Goal: Contribute content

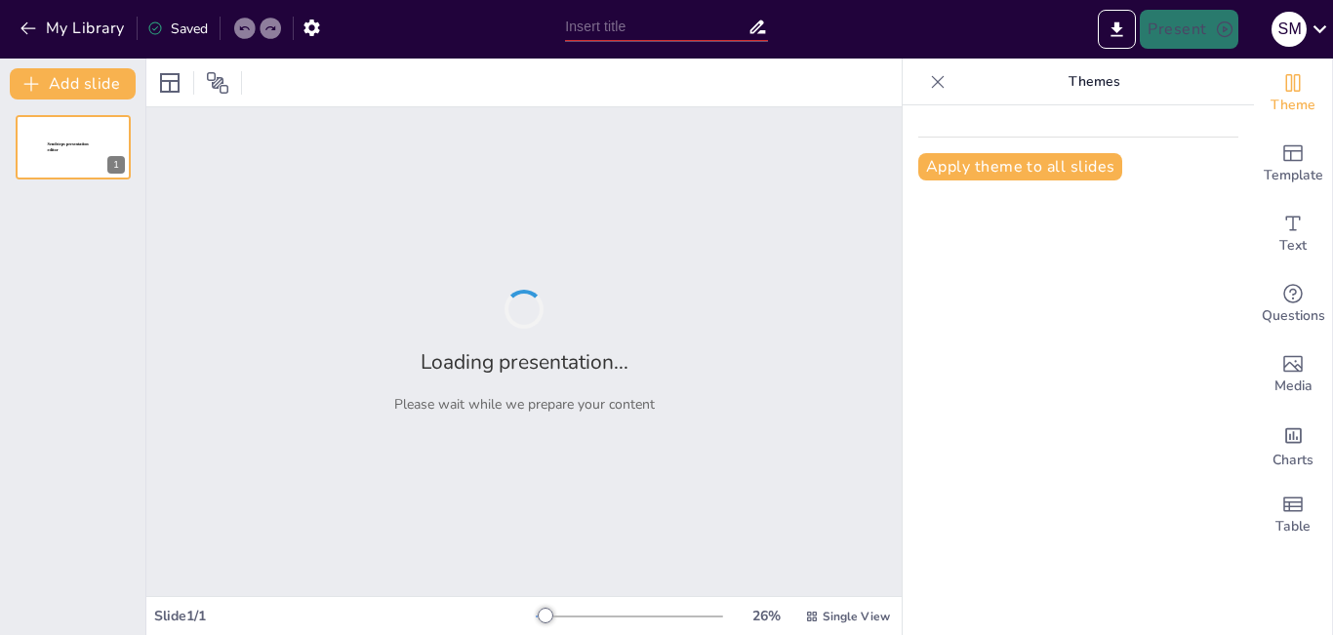
type input "Reintroducción [PERSON_NAME]: Estrategias y Desafíos en [GEOGRAPHIC_DATA]"
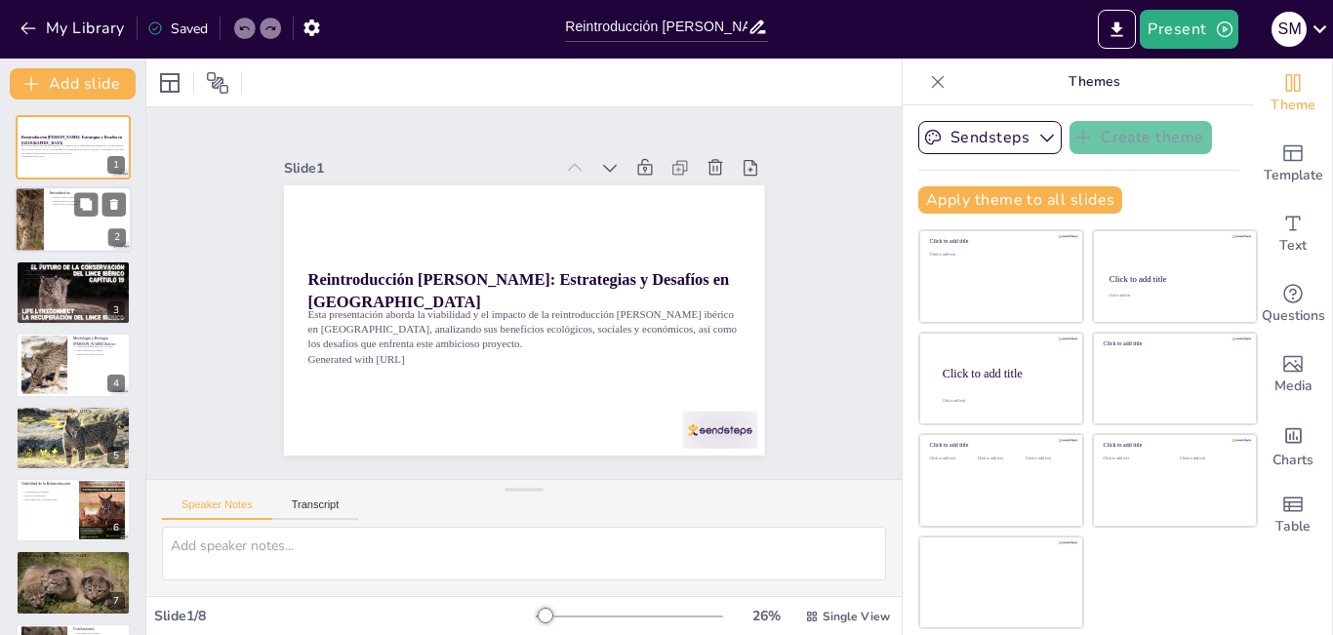
click at [50, 204] on p "Impacto en la economía" at bounding box center [88, 205] width 76 height 4
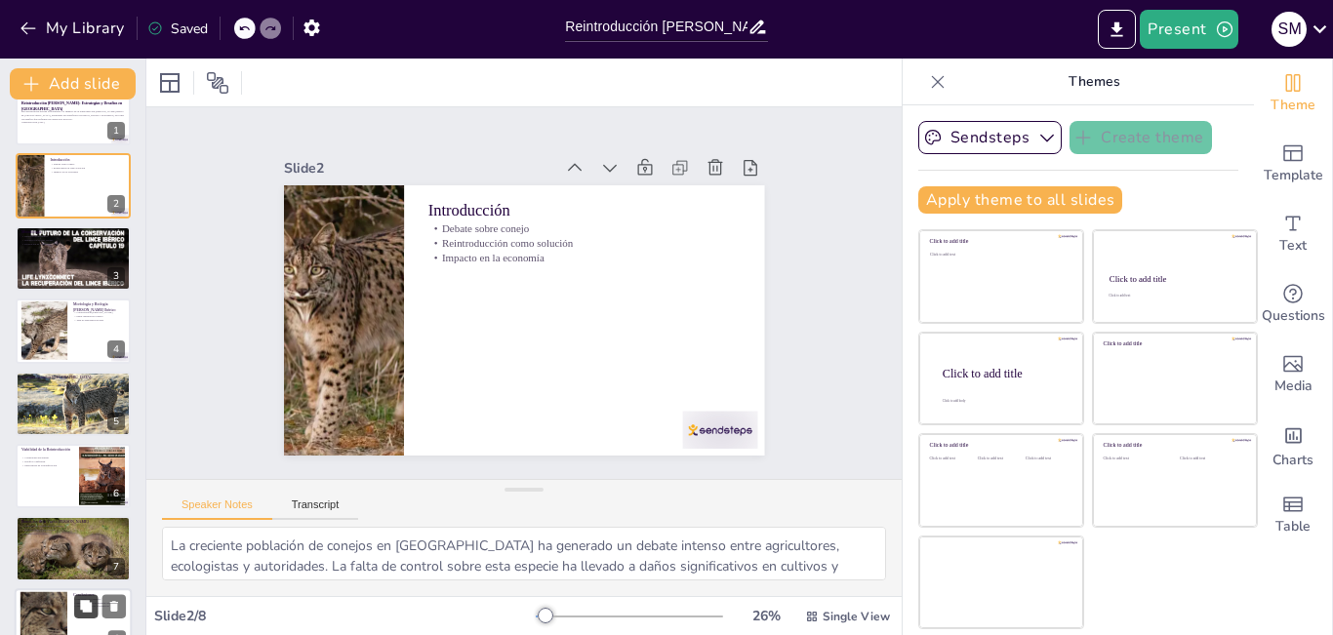
scroll to position [68, 0]
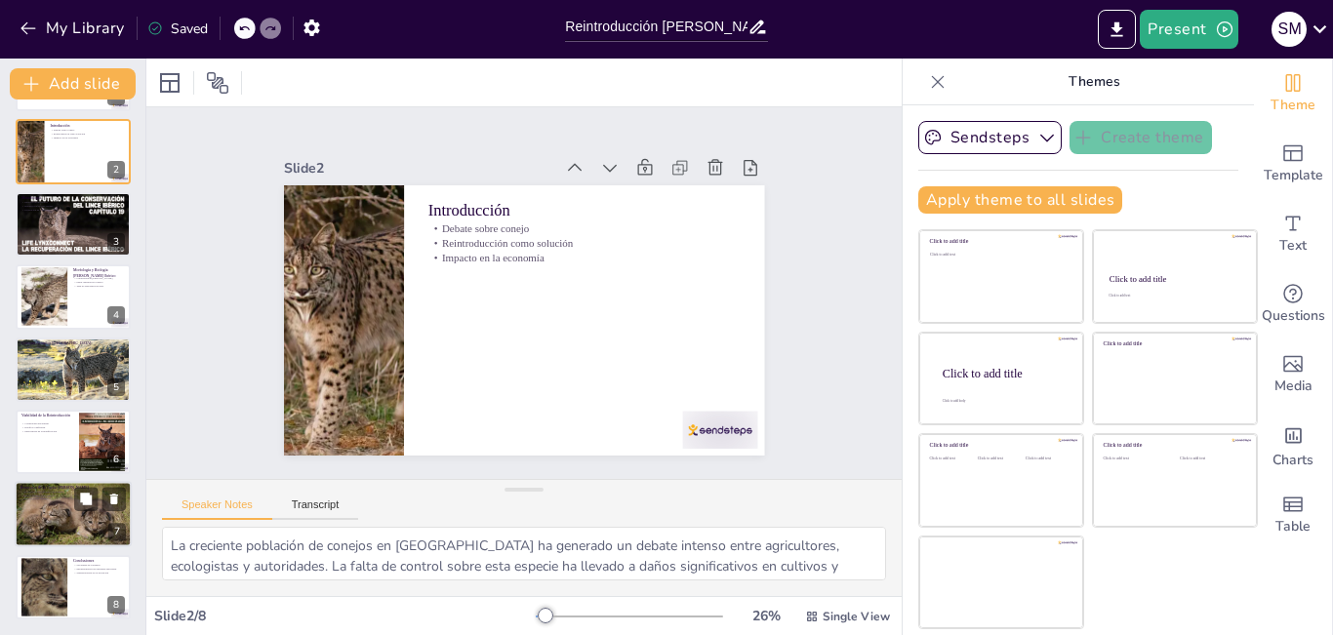
click at [65, 512] on div at bounding box center [73, 515] width 125 height 66
type textarea "La presencia [PERSON_NAME] ibérico puede ayudar a restaurar el equilibrio ecoló…"
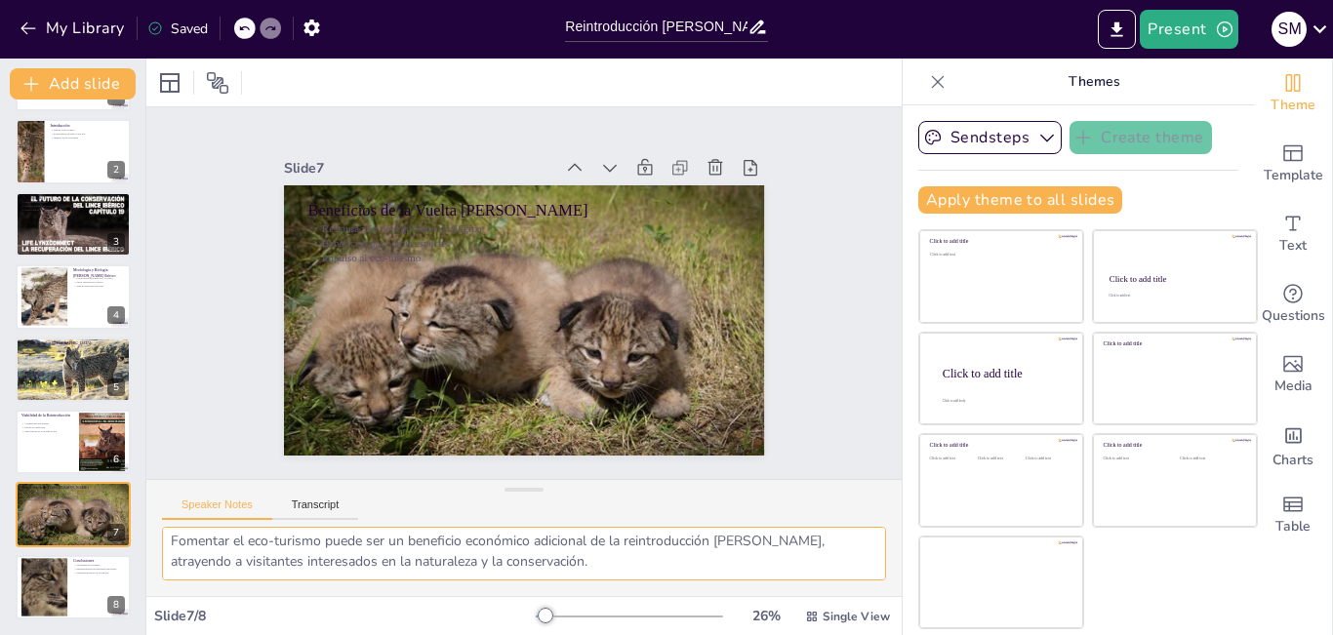
scroll to position [104, 0]
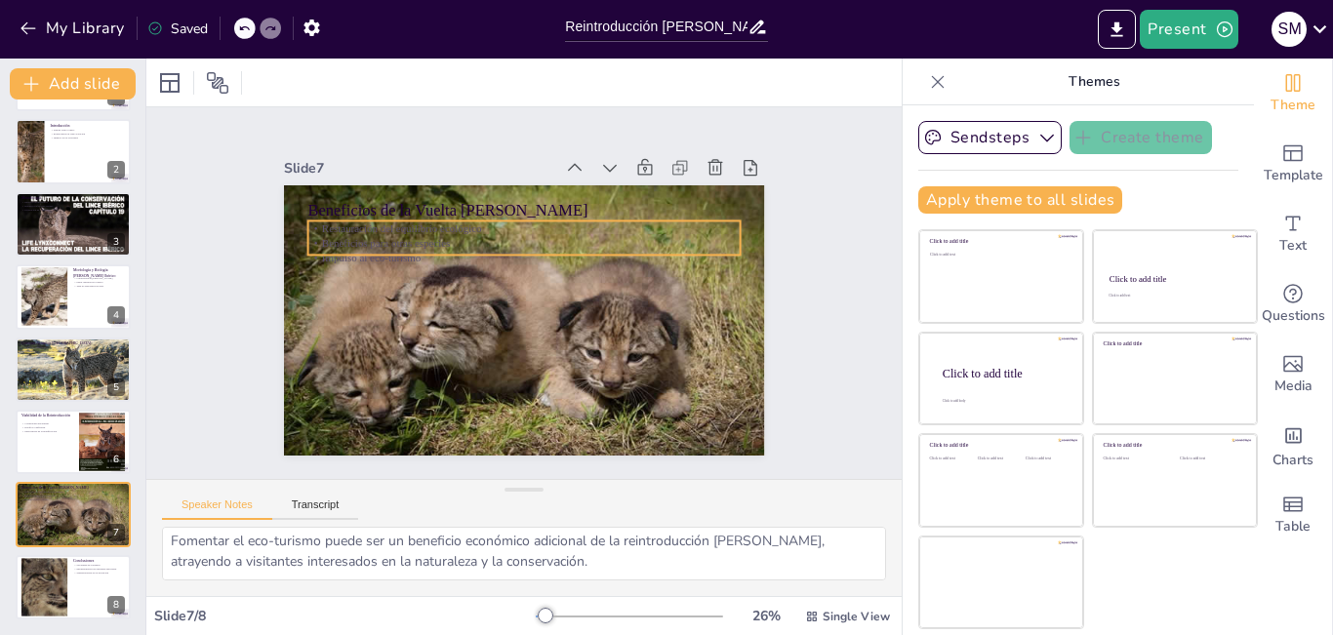
click at [495, 224] on p "Restauración del equilibrio ecológico" at bounding box center [550, 234] width 401 height 189
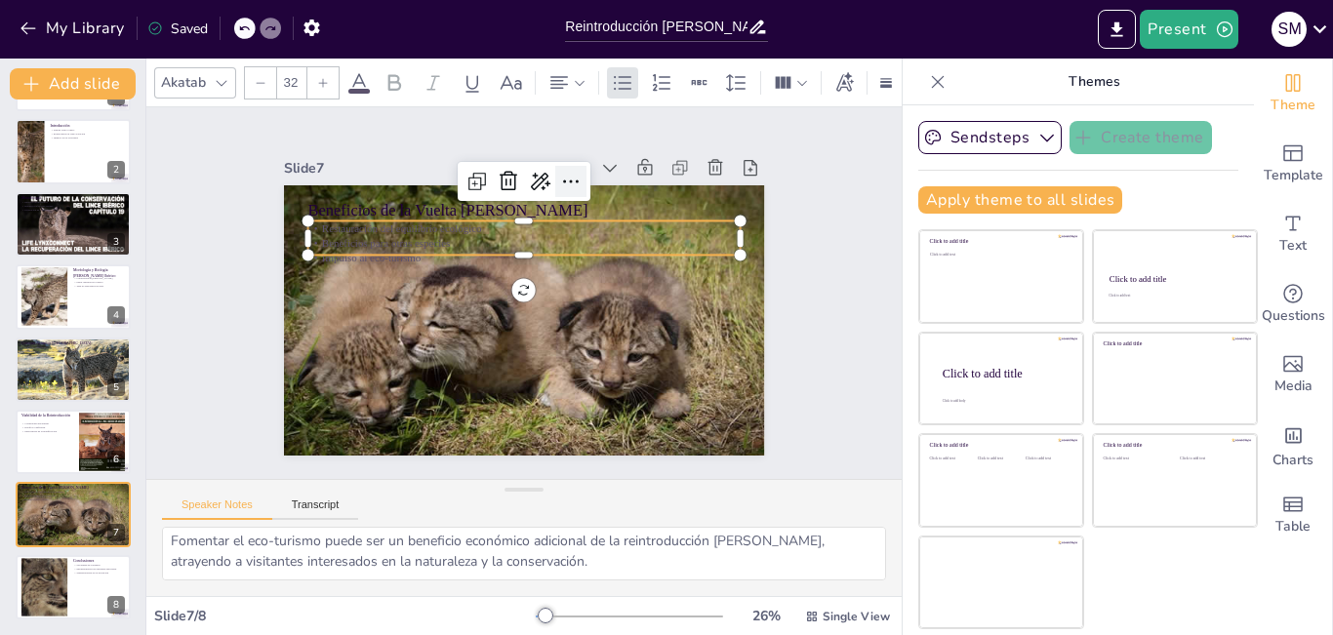
click at [579, 181] on icon at bounding box center [592, 194] width 27 height 27
click at [568, 183] on icon at bounding box center [583, 198] width 31 height 31
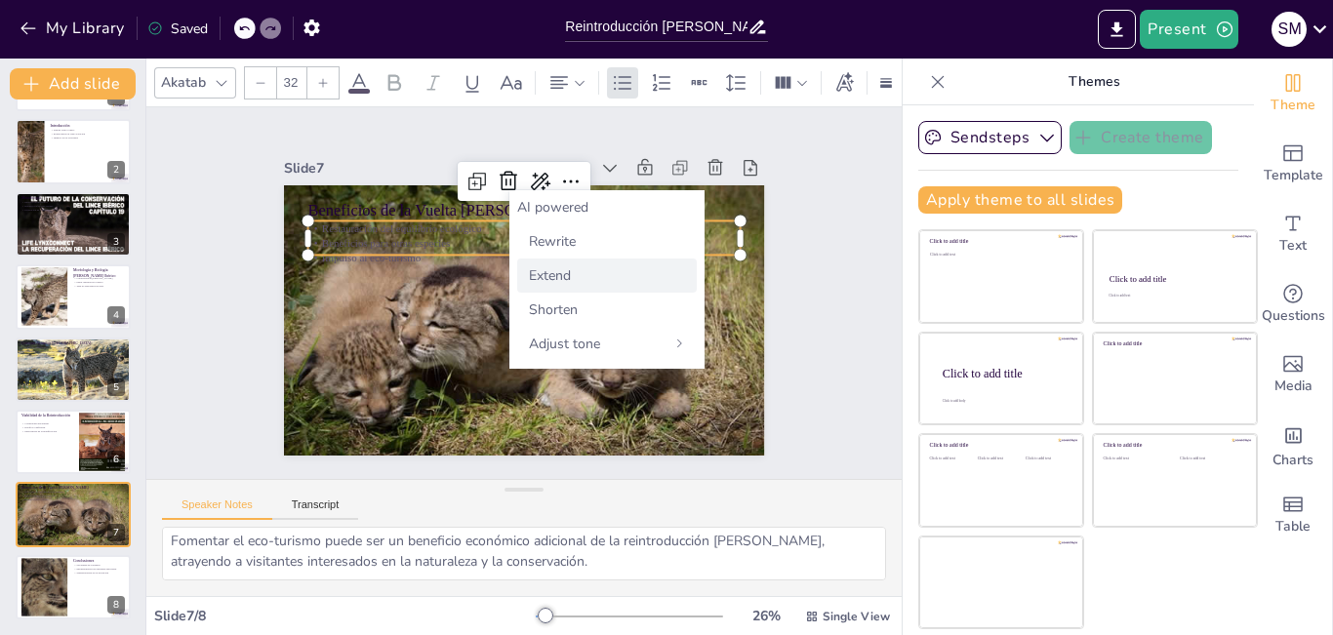
click at [570, 275] on span "Extend" at bounding box center [550, 275] width 42 height 19
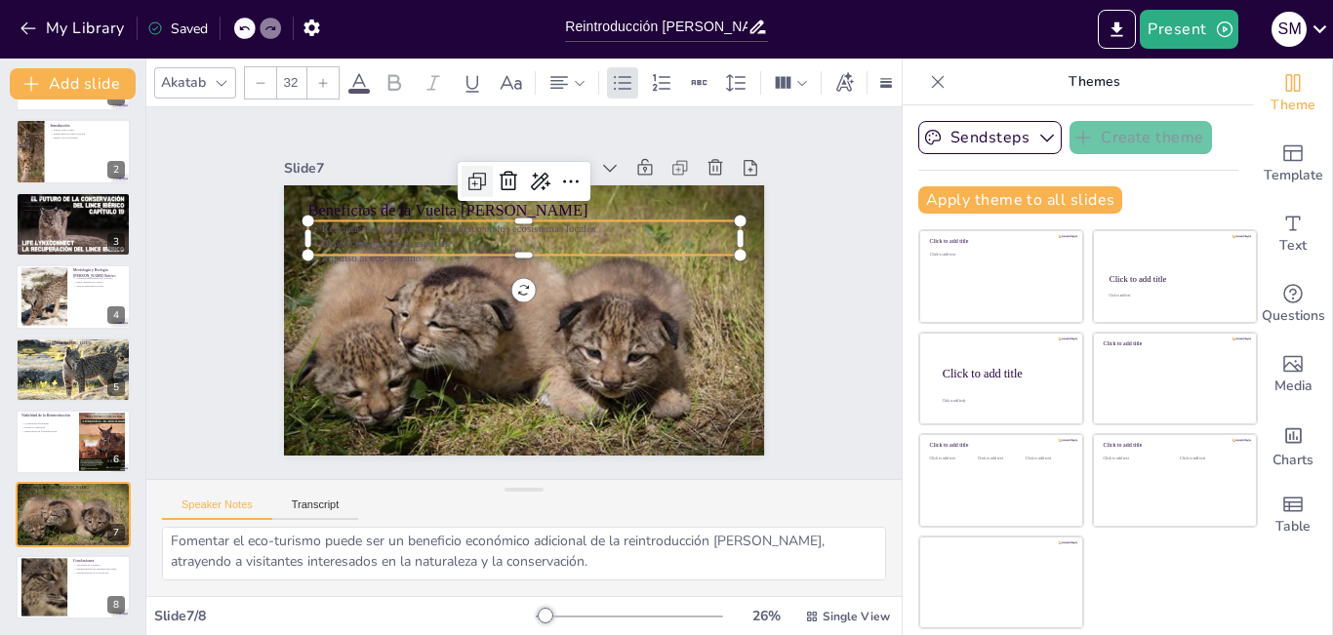
click at [488, 173] on icon at bounding box center [501, 174] width 27 height 27
click at [499, 173] on icon at bounding box center [506, 176] width 14 height 14
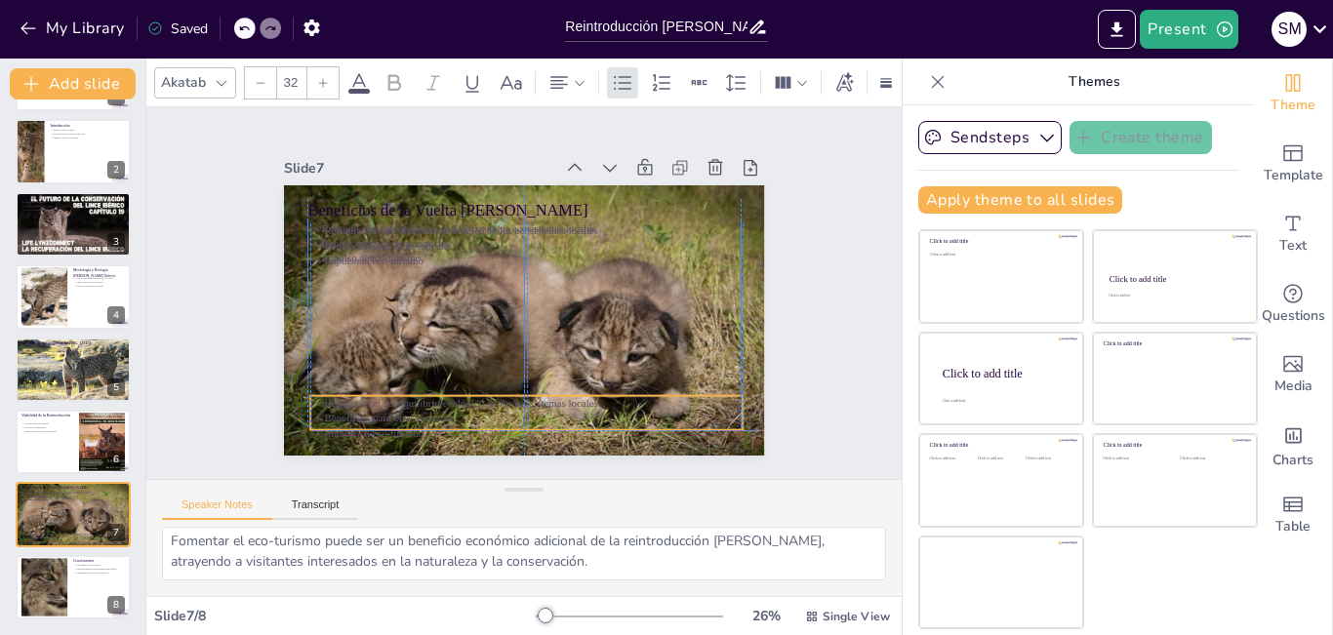
drag, startPoint x: 470, startPoint y: 239, endPoint x: 470, endPoint y: 406, distance: 166.9
click at [470, 406] on p "Beneficios para otras especies" at bounding box center [501, 416] width 427 height 104
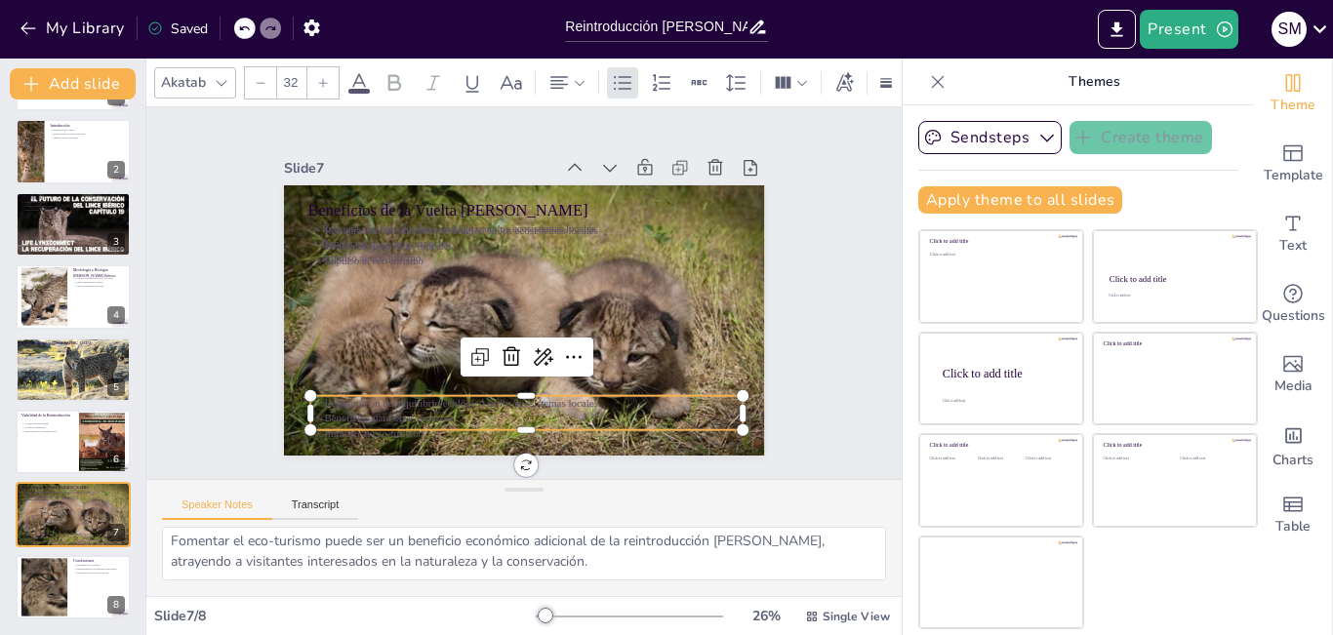
click at [470, 406] on p "Beneficios para otras especies" at bounding box center [501, 416] width 427 height 104
click at [559, 356] on icon at bounding box center [543, 371] width 31 height 31
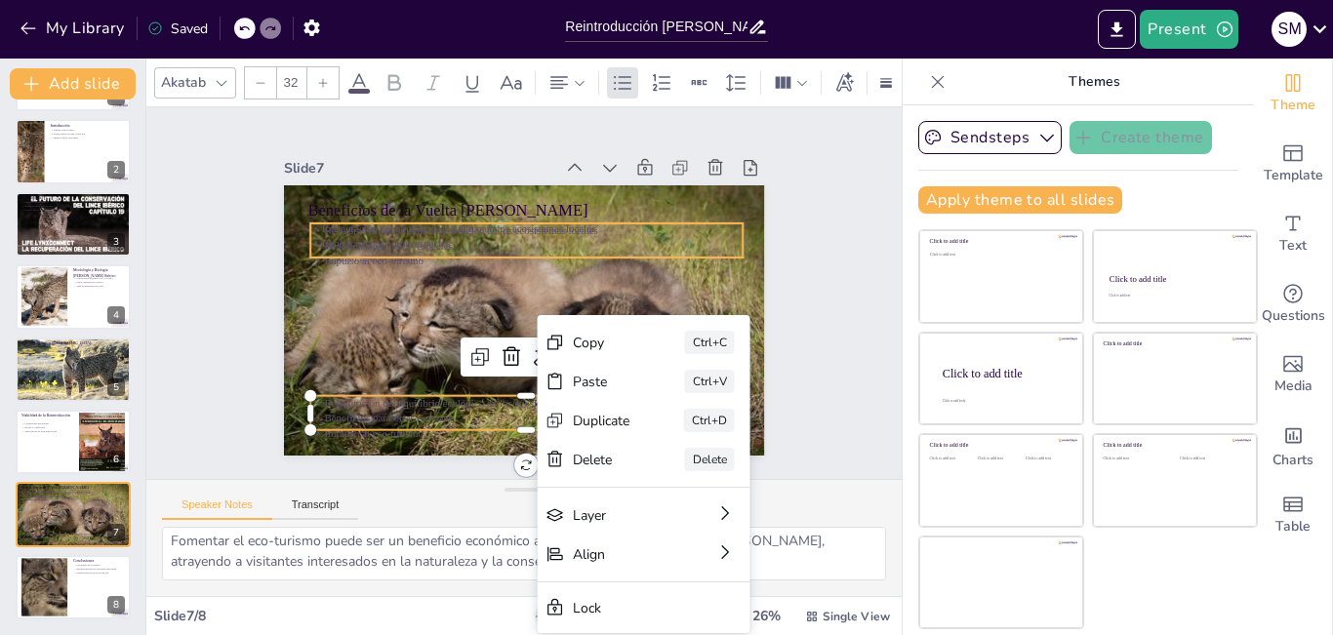
click at [521, 250] on div "Beneficios de la Vuelta [PERSON_NAME] Restauración del equilibrio ecológico en …" at bounding box center [540, 315] width 548 height 502
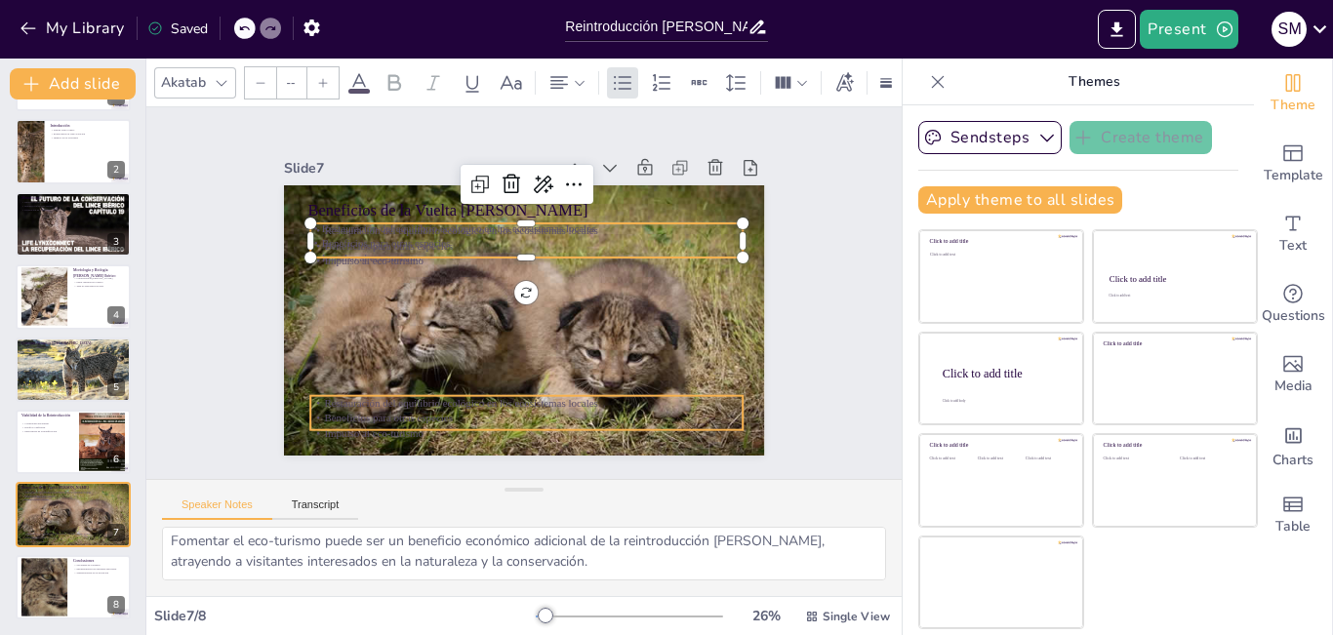
type input "32"
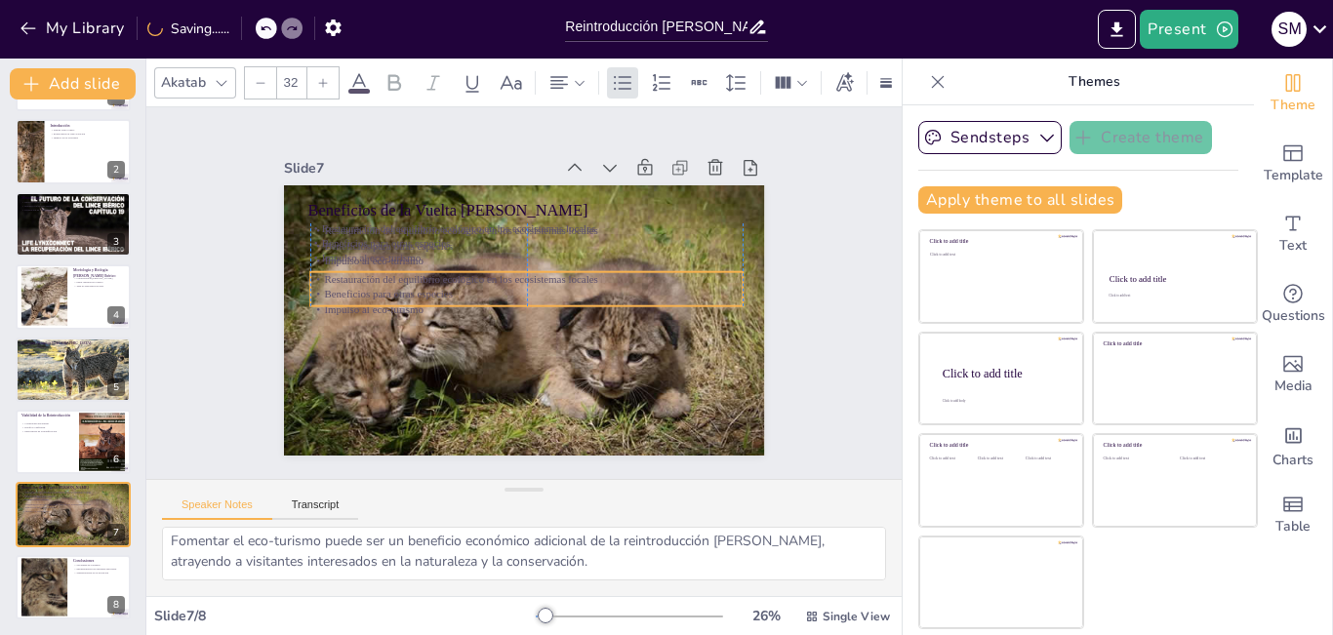
drag, startPoint x: 491, startPoint y: 400, endPoint x: 497, endPoint y: 276, distance: 124.1
click at [497, 276] on p "Restauración del equilibrio ecológico en los ecosistemas locales" at bounding box center [532, 280] width 401 height 189
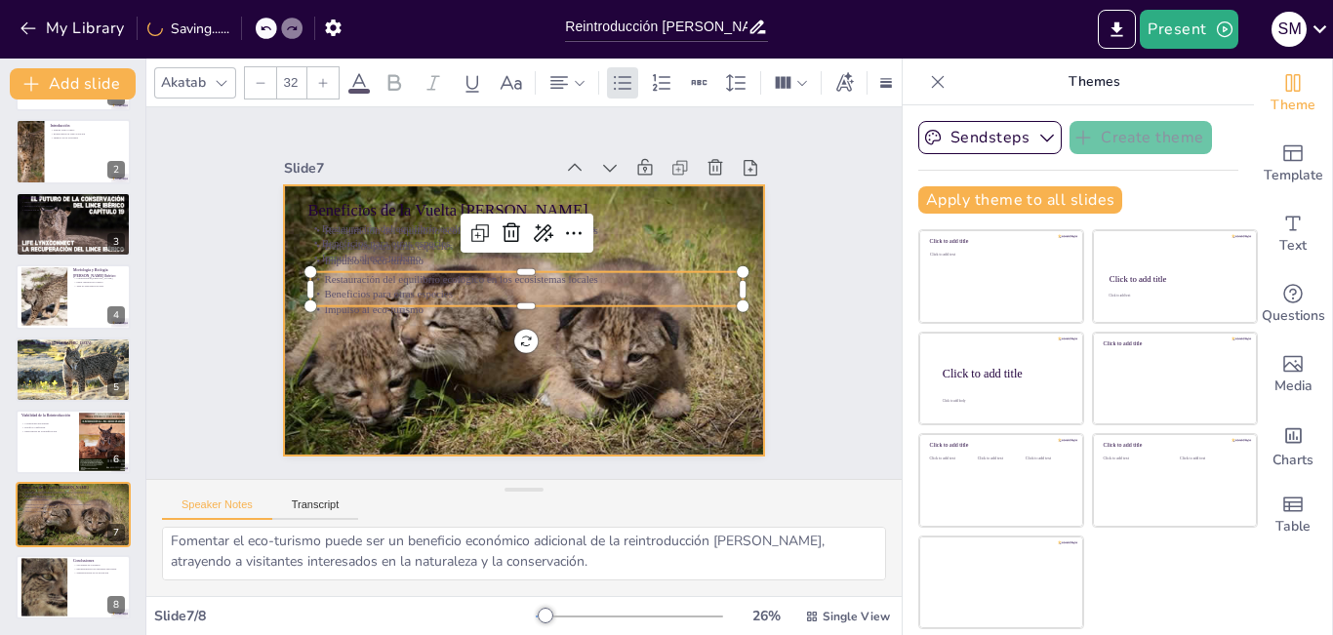
click at [511, 367] on div at bounding box center [502, 309] width 518 height 572
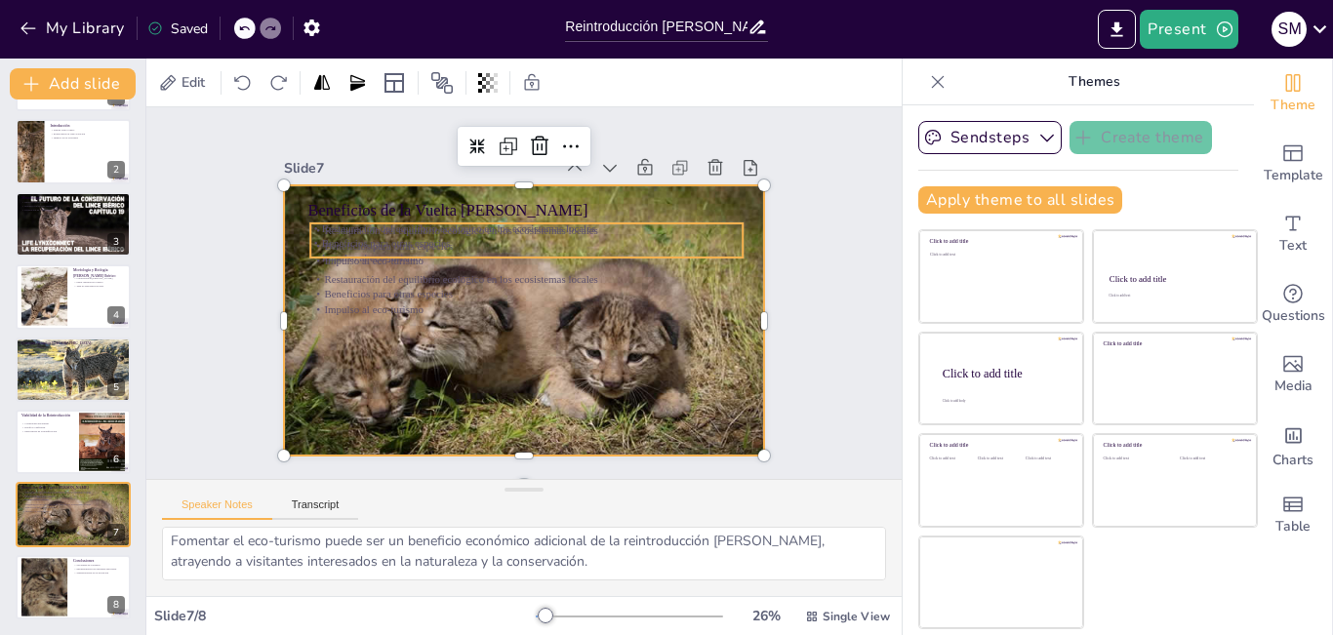
click at [356, 228] on p "Restauración del equilibrio ecológico en los ecosistemas locales" at bounding box center [532, 232] width 431 height 60
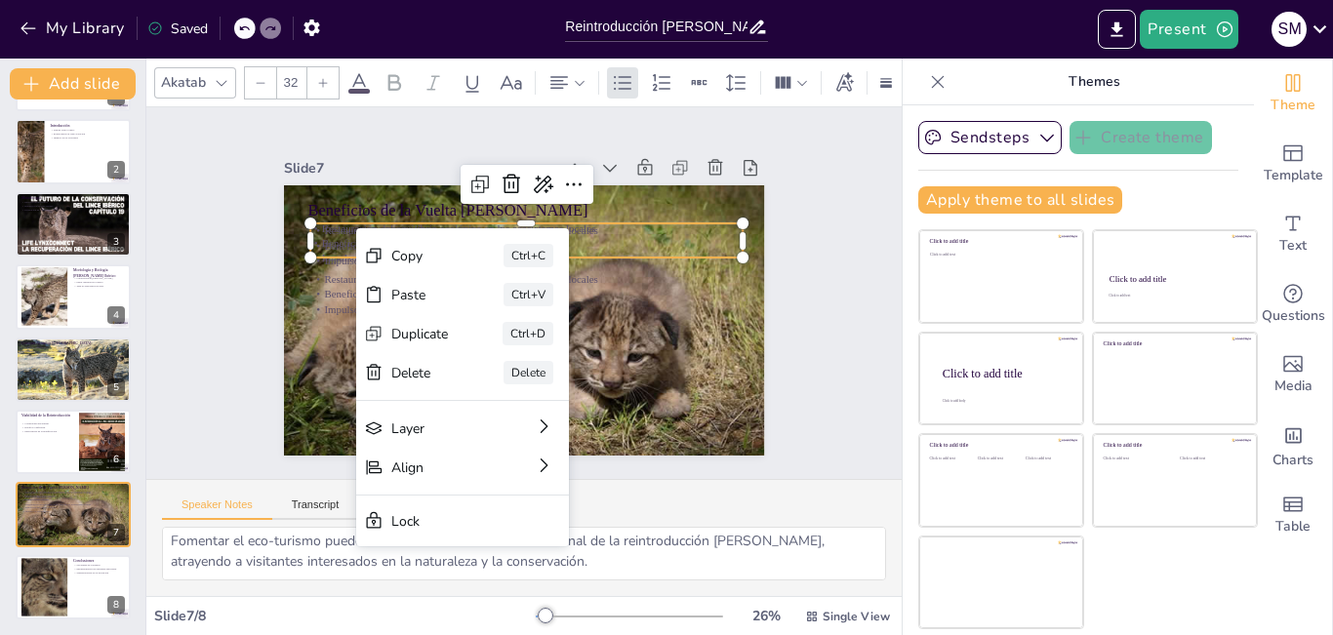
click at [782, 410] on div "Slide 1 Reintroducción [PERSON_NAME] Ibérico: Estrategias y Desafíos en [GEOGRA…" at bounding box center [524, 293] width 644 height 440
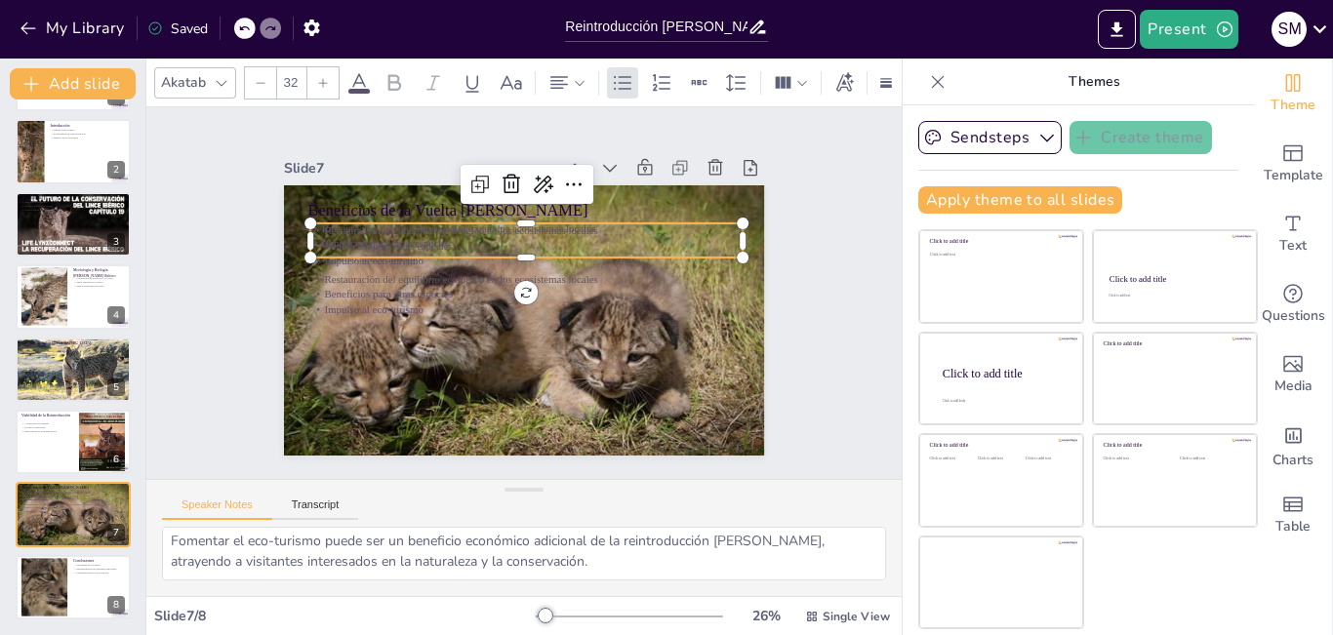
click at [519, 224] on p "Restauración del equilibrio ecológico en los ecosistemas locales" at bounding box center [551, 237] width 401 height 189
click at [541, 178] on icon at bounding box center [553, 186] width 25 height 25
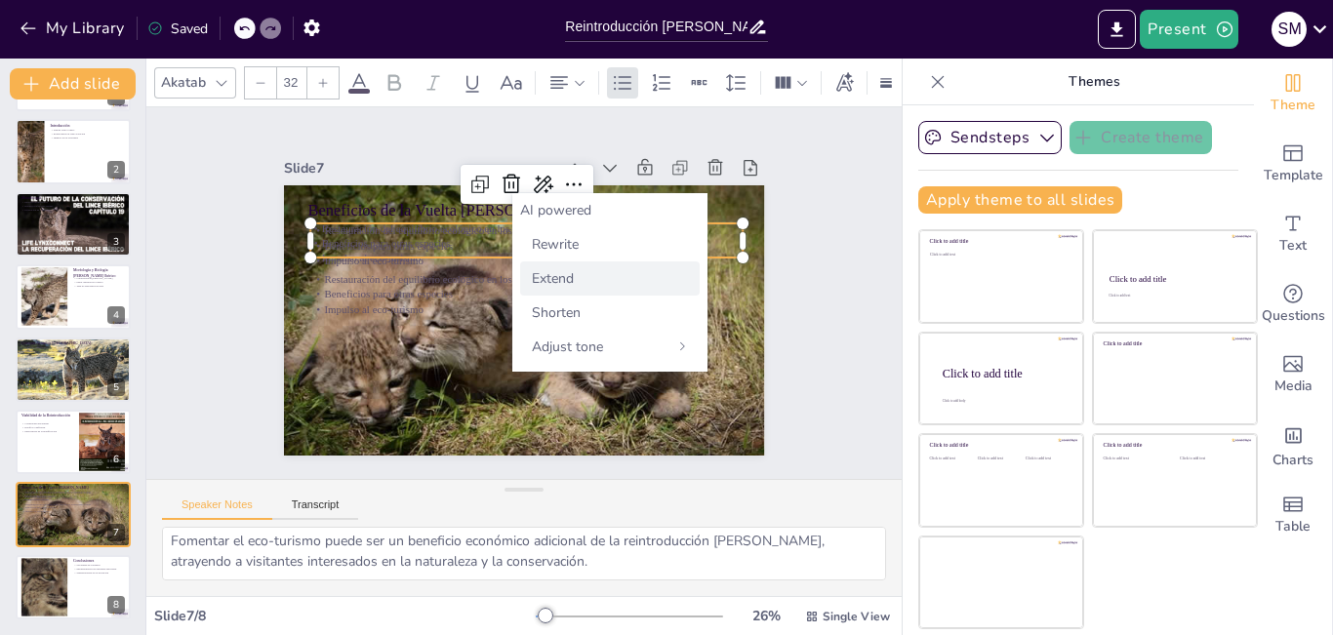
click at [562, 288] on span "Extend" at bounding box center [553, 278] width 42 height 19
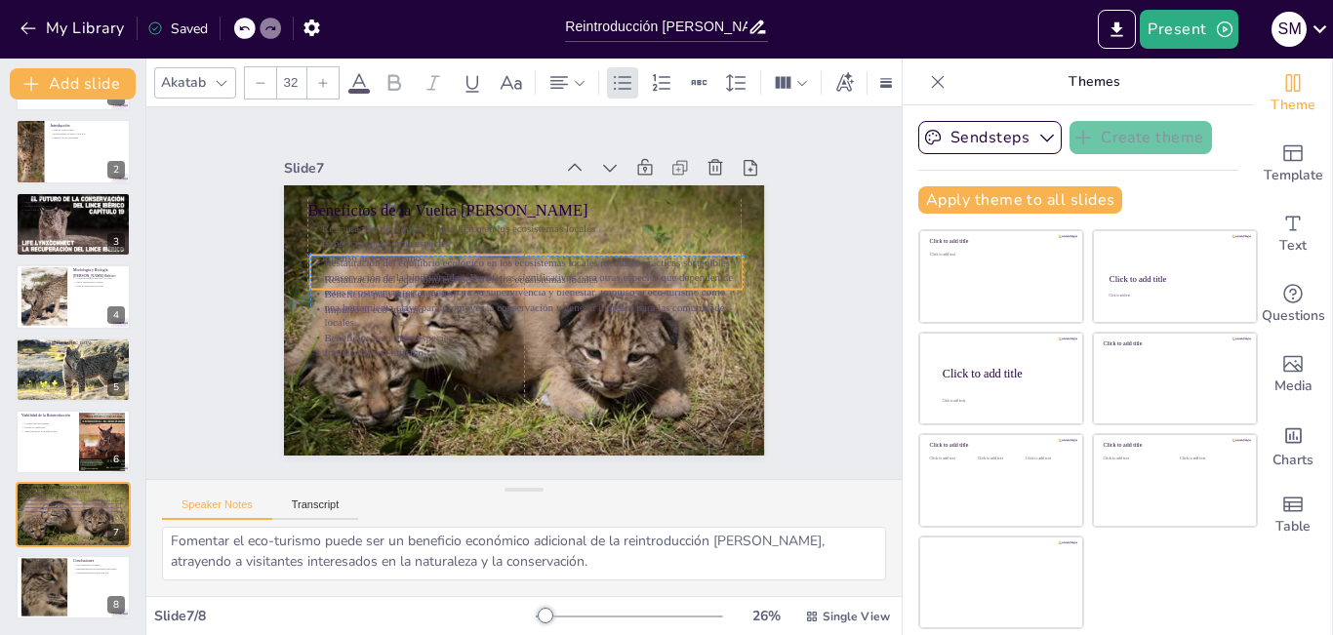
drag, startPoint x: 498, startPoint y: 260, endPoint x: 502, endPoint y: 275, distance: 16.1
click at [580, 275] on div "Beneficios de la Vuelta [PERSON_NAME] Restauración del equilibrio ecológico en …" at bounding box center [630, 316] width 100 height 470
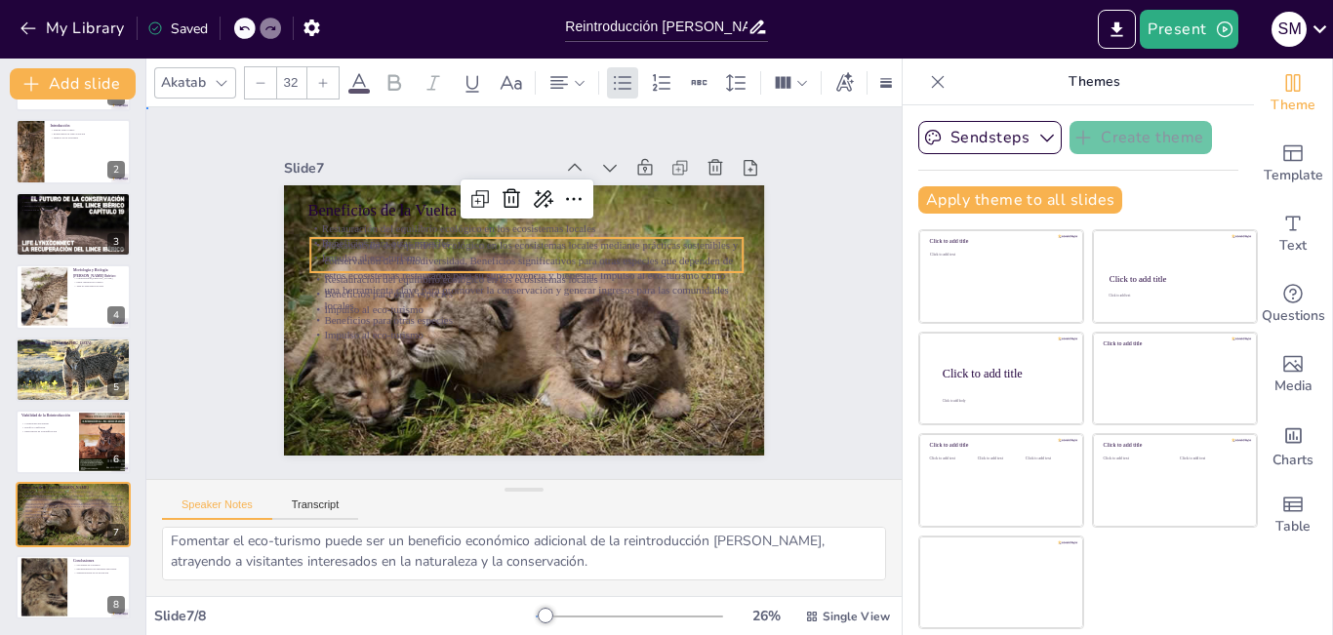
click at [202, 211] on div "Slide 1 Reintroducción [PERSON_NAME] Ibérico: Estrategias y Desafíos en [GEOGRA…" at bounding box center [524, 293] width 816 height 521
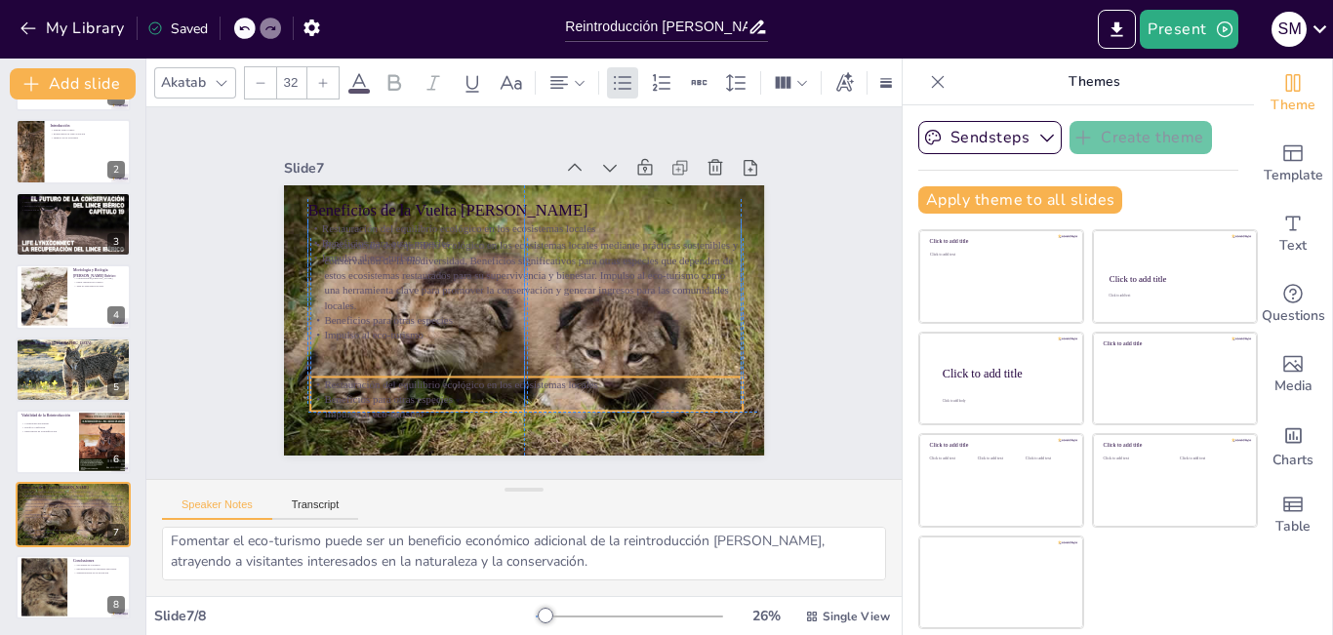
drag, startPoint x: 639, startPoint y: 286, endPoint x: 637, endPoint y: 384, distance: 97.6
click at [637, 384] on div "Restauración del equilibrio ecológico en los ecosistemas locales Beneficios par…" at bounding box center [494, 395] width 426 height 177
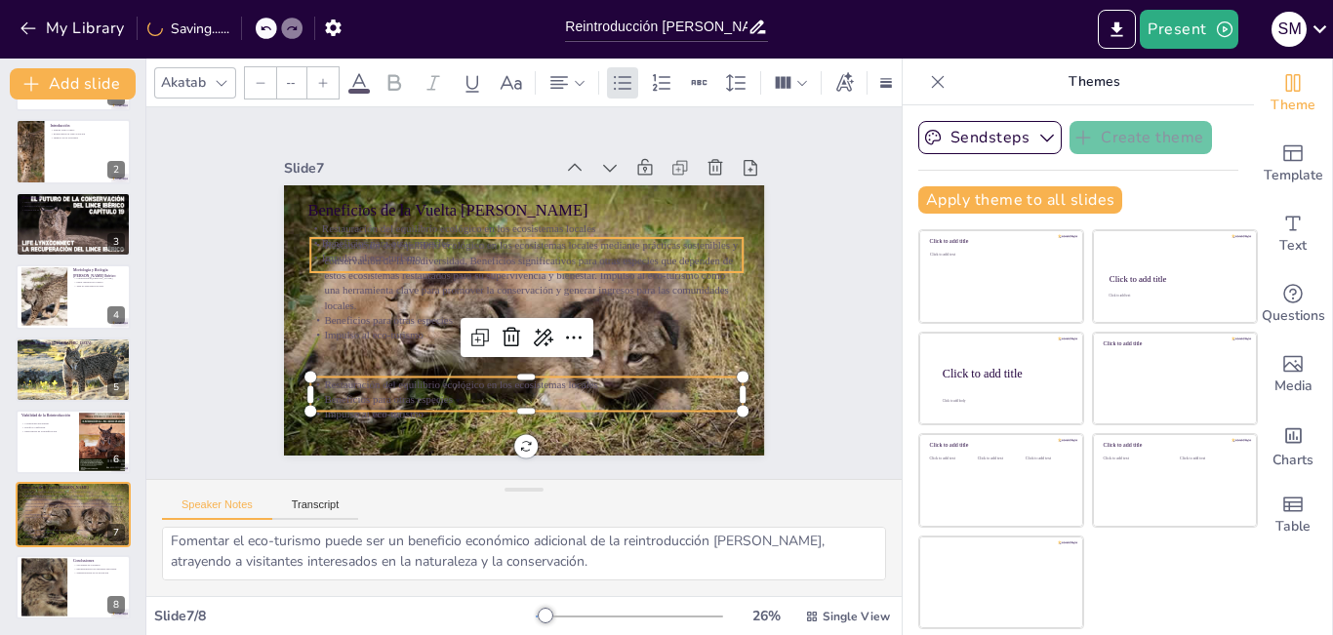
type input "32"
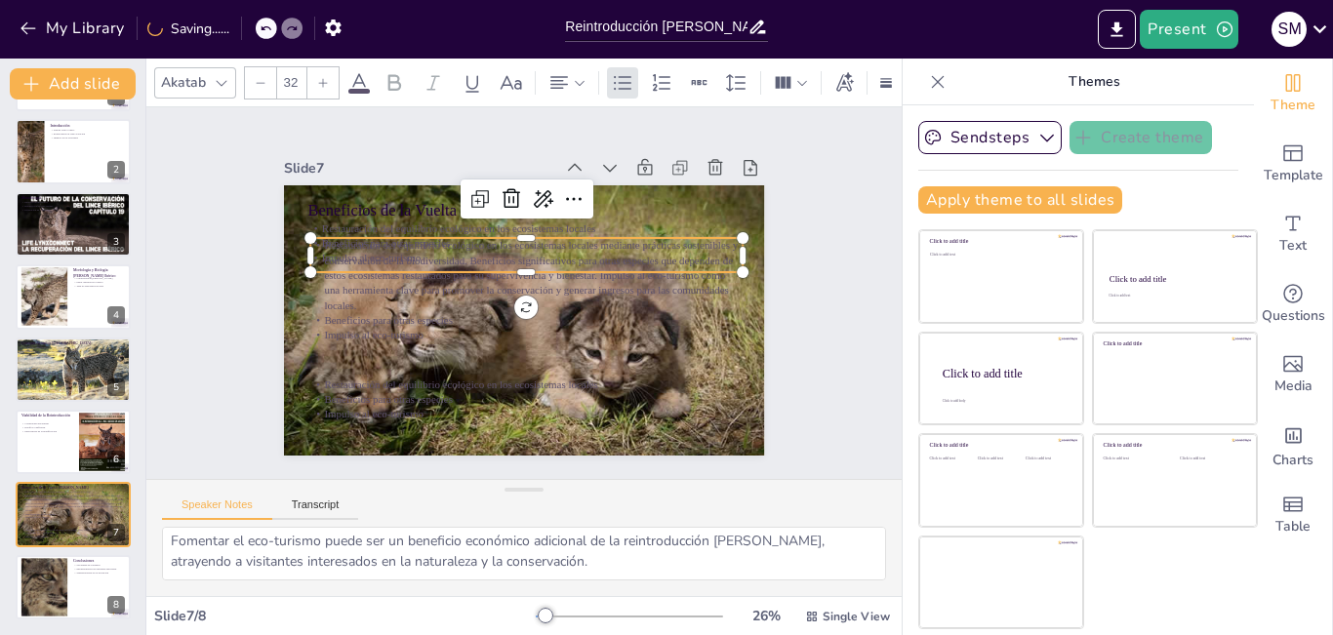
click at [420, 273] on p "Restauración del equilibrio ecológico en los ecosistemas locales mediante práct…" at bounding box center [542, 288] width 244 height 426
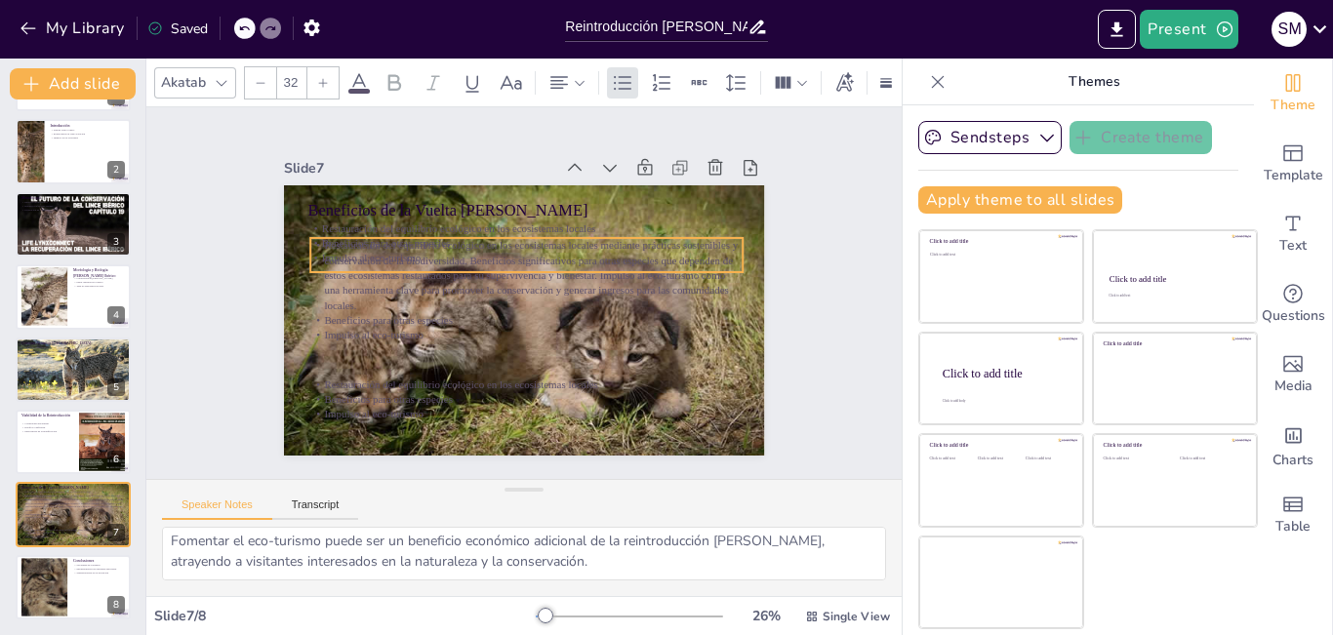
click at [511, 302] on div "Beneficios de la Vuelta [PERSON_NAME] Restauración del equilibrio ecológico en …" at bounding box center [519, 320] width 526 height 364
click at [511, 302] on div "Beneficios de la Vuelta [PERSON_NAME] Restauración del equilibrio ecológico en …" at bounding box center [515, 318] width 541 height 405
click at [511, 302] on div "Beneficios de la Vuelta [PERSON_NAME] Restauración del equilibrio ecológico en …" at bounding box center [513, 318] width 550 height 442
click at [511, 302] on div "Beneficios de la Vuelta [PERSON_NAME] Restauración del equilibrio ecológico en …" at bounding box center [511, 317] width 552 height 474
click at [511, 302] on div "Beneficios de la Vuelta [PERSON_NAME] Restauración del equilibrio ecológico en …" at bounding box center [515, 319] width 541 height 406
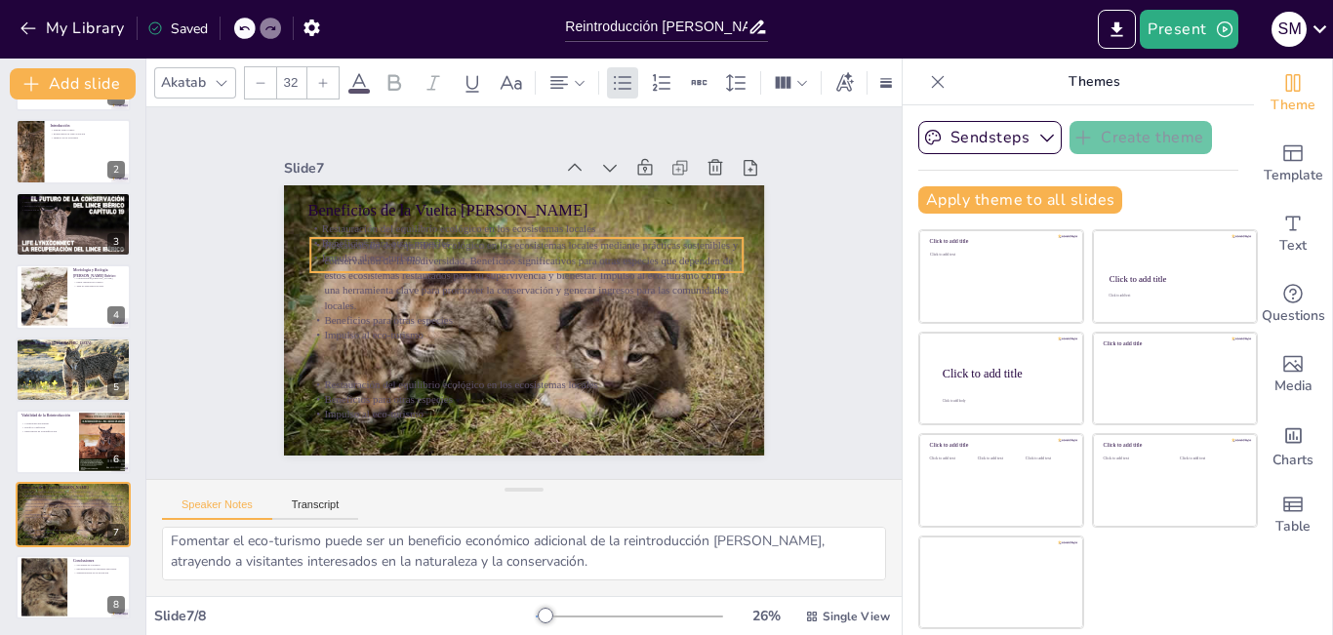
click at [511, 302] on div "Beneficios de la Vuelta [PERSON_NAME] Restauración del equilibrio ecológico en …" at bounding box center [519, 320] width 526 height 364
click at [592, 215] on icon at bounding box center [600, 219] width 16 height 8
click at [509, 186] on icon at bounding box center [521, 197] width 25 height 25
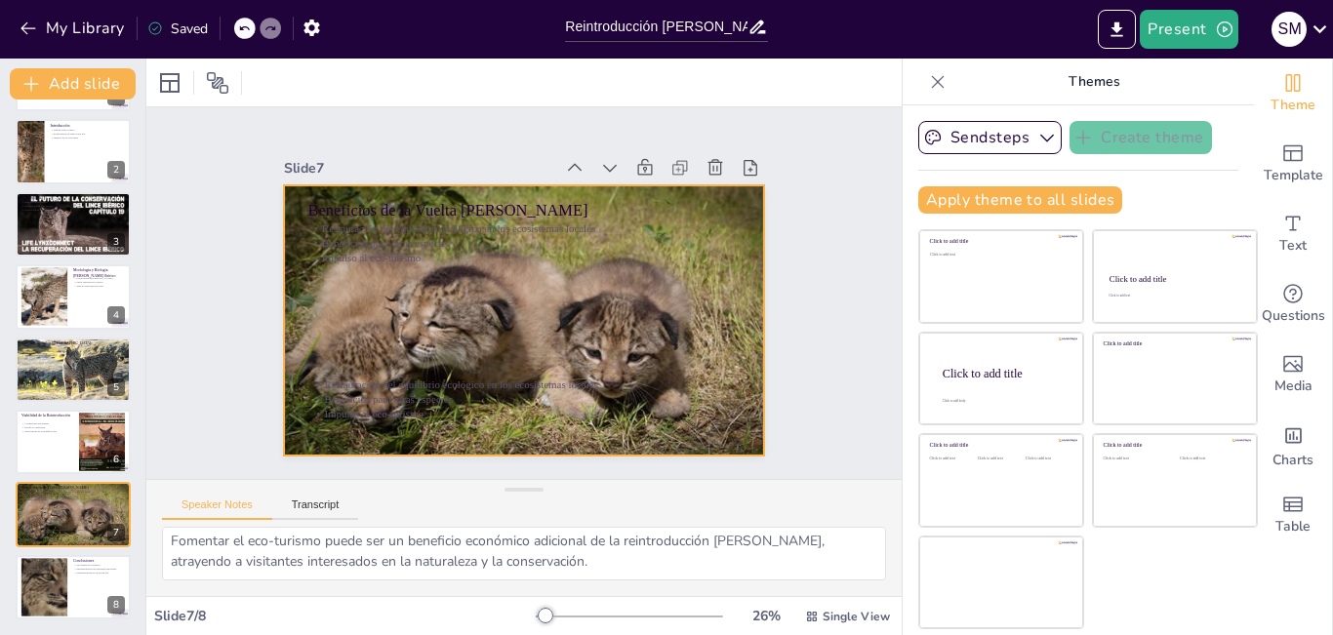
click at [505, 357] on div at bounding box center [515, 319] width 569 height 415
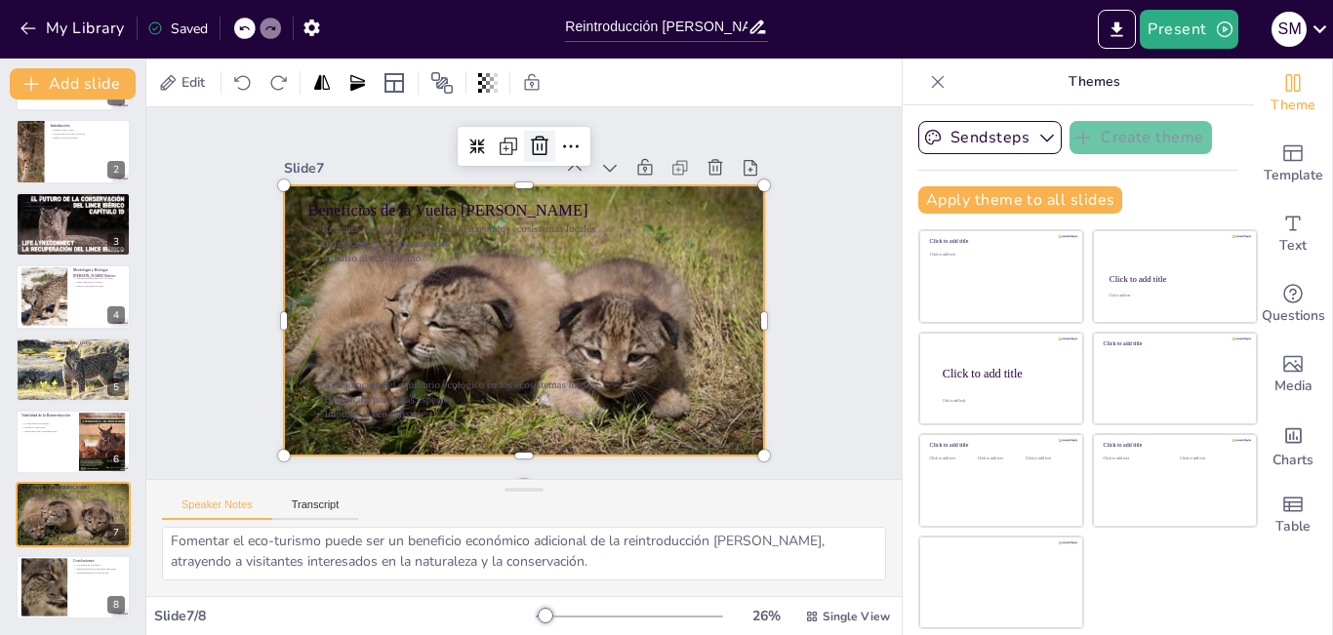
click at [570, 143] on icon at bounding box center [584, 157] width 29 height 29
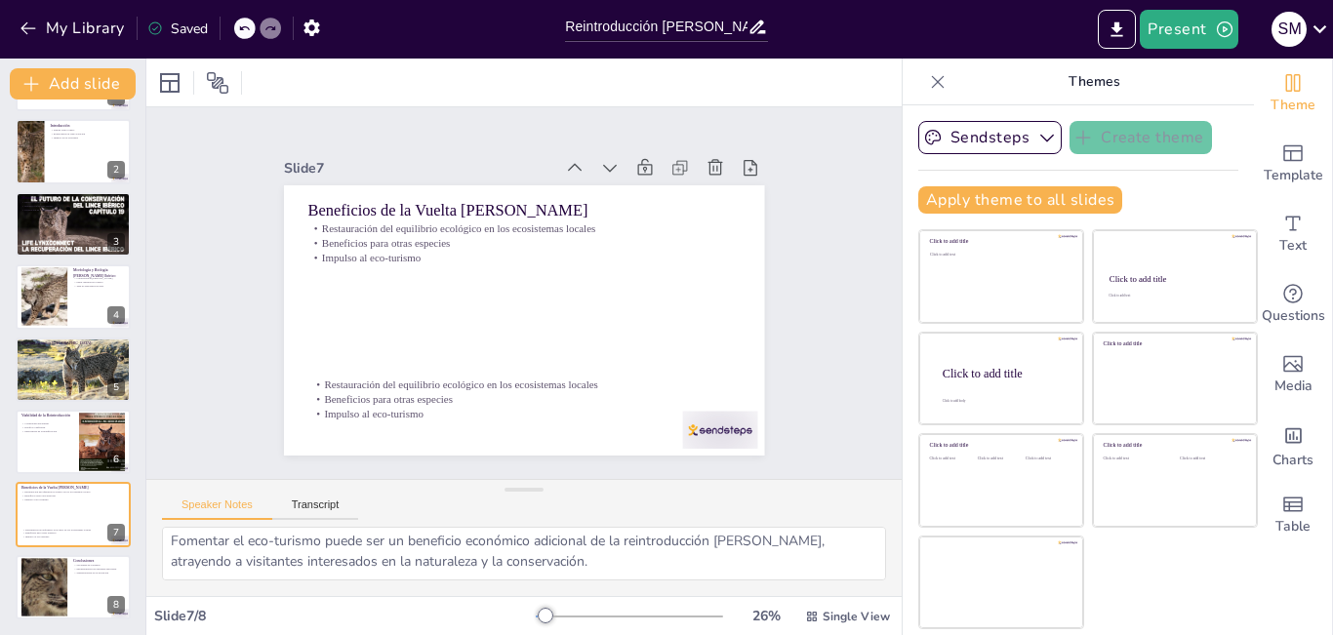
click at [526, 138] on div "Slide 1 Reintroducción [PERSON_NAME] Ibérico: Estrategias y Desafíos en [GEOGRA…" at bounding box center [524, 293] width 512 height 374
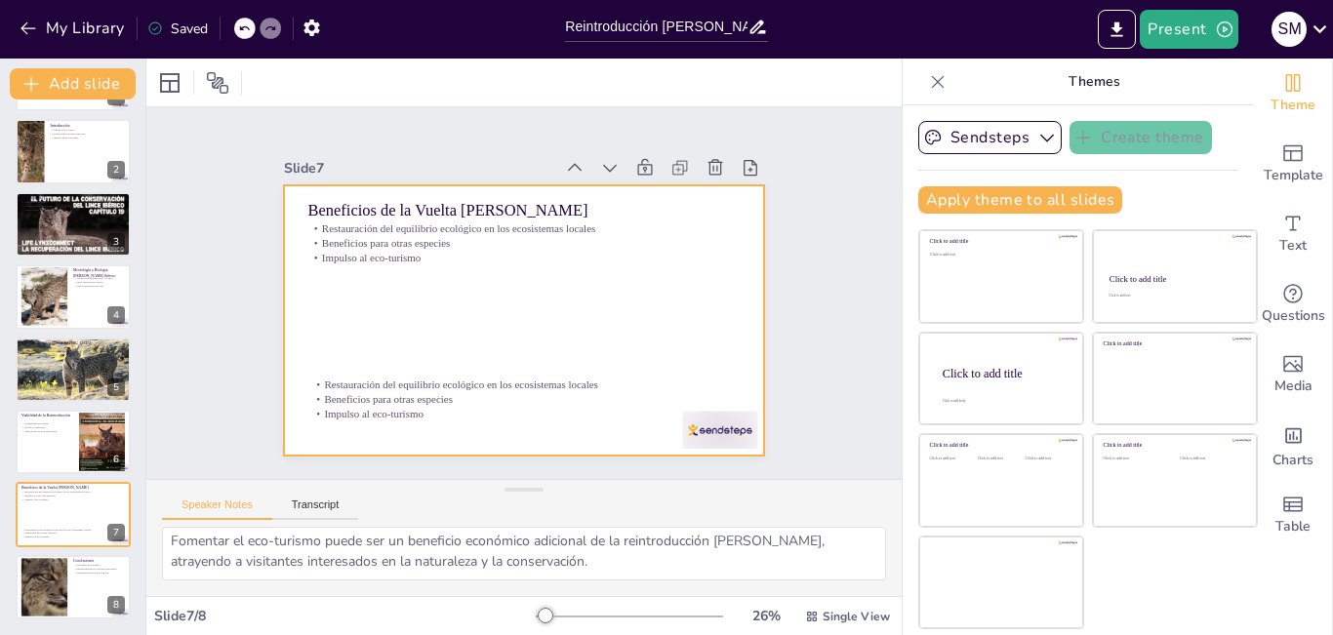
click at [501, 311] on div at bounding box center [515, 319] width 541 height 406
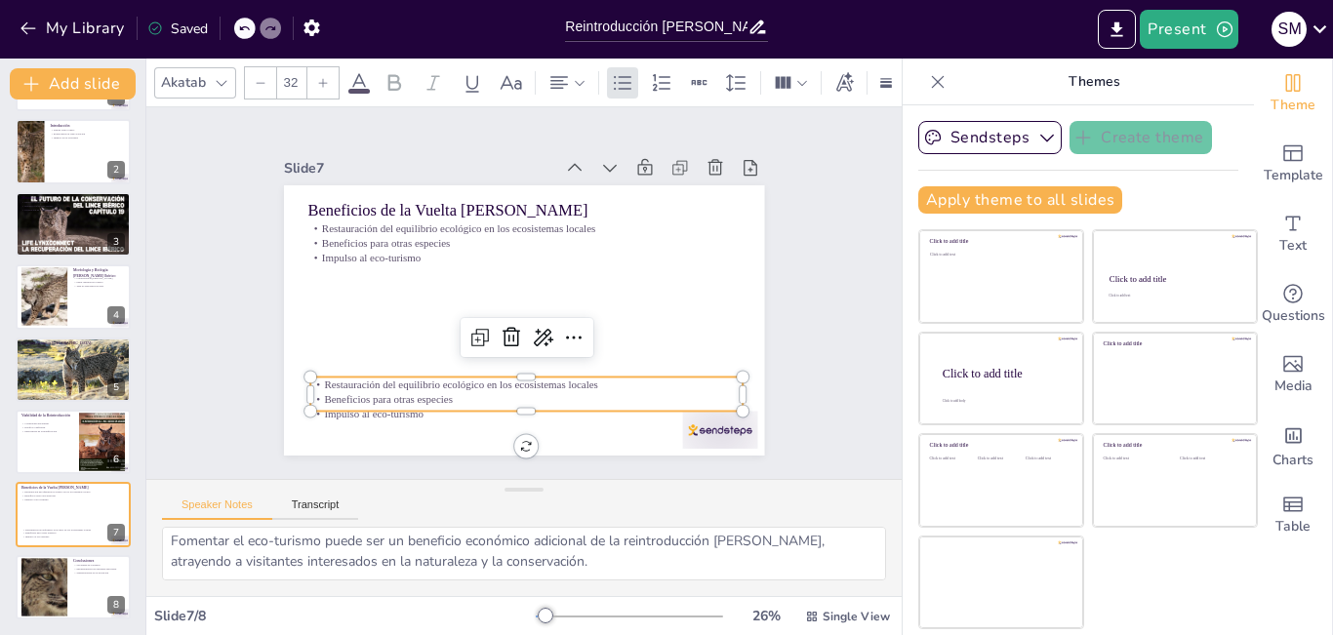
click at [355, 394] on p "Beneficios para otras especies" at bounding box center [482, 391] width 401 height 189
click at [504, 321] on icon at bounding box center [497, 331] width 29 height 29
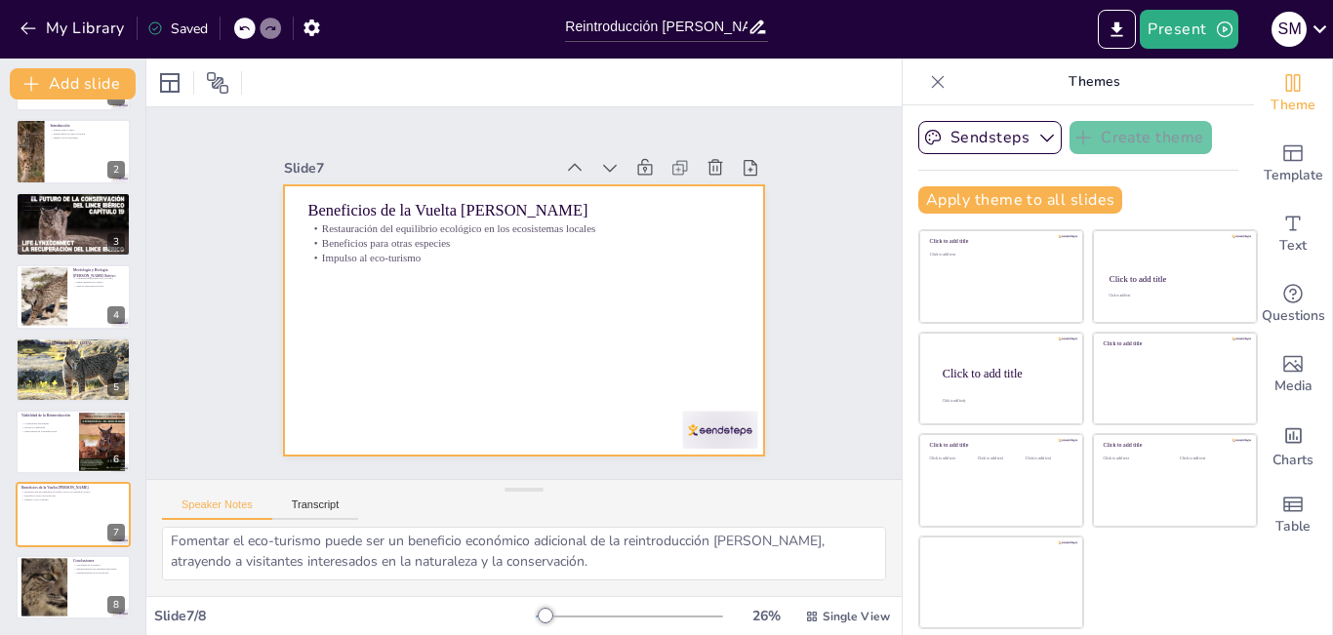
click at [504, 321] on div at bounding box center [519, 320] width 526 height 364
click at [419, 382] on div at bounding box center [515, 319] width 541 height 406
click at [766, 231] on icon at bounding box center [778, 243] width 24 height 24
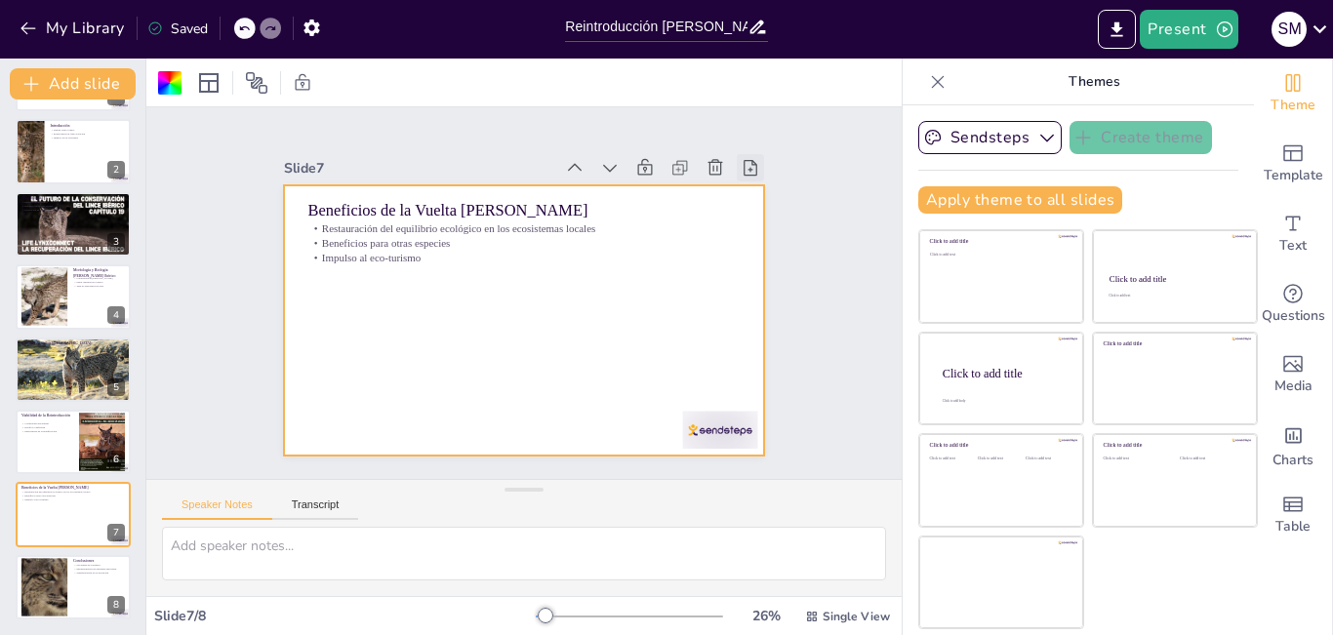
scroll to position [0, 0]
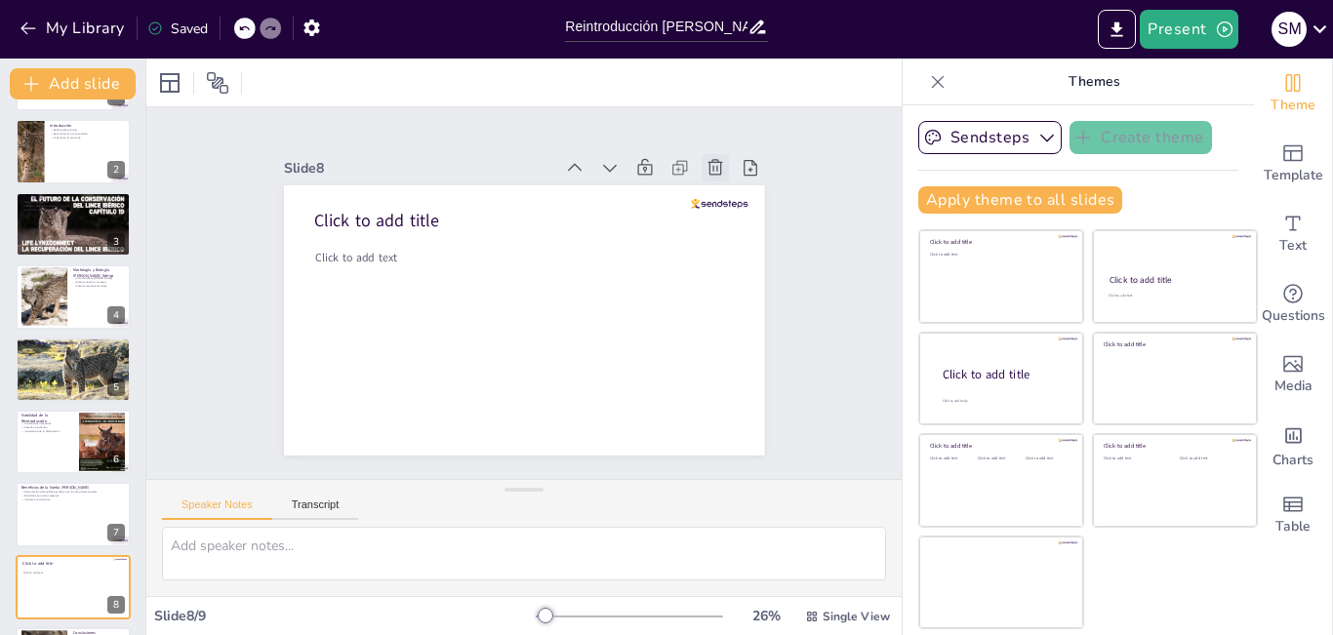
click at [737, 244] on icon at bounding box center [749, 256] width 25 height 25
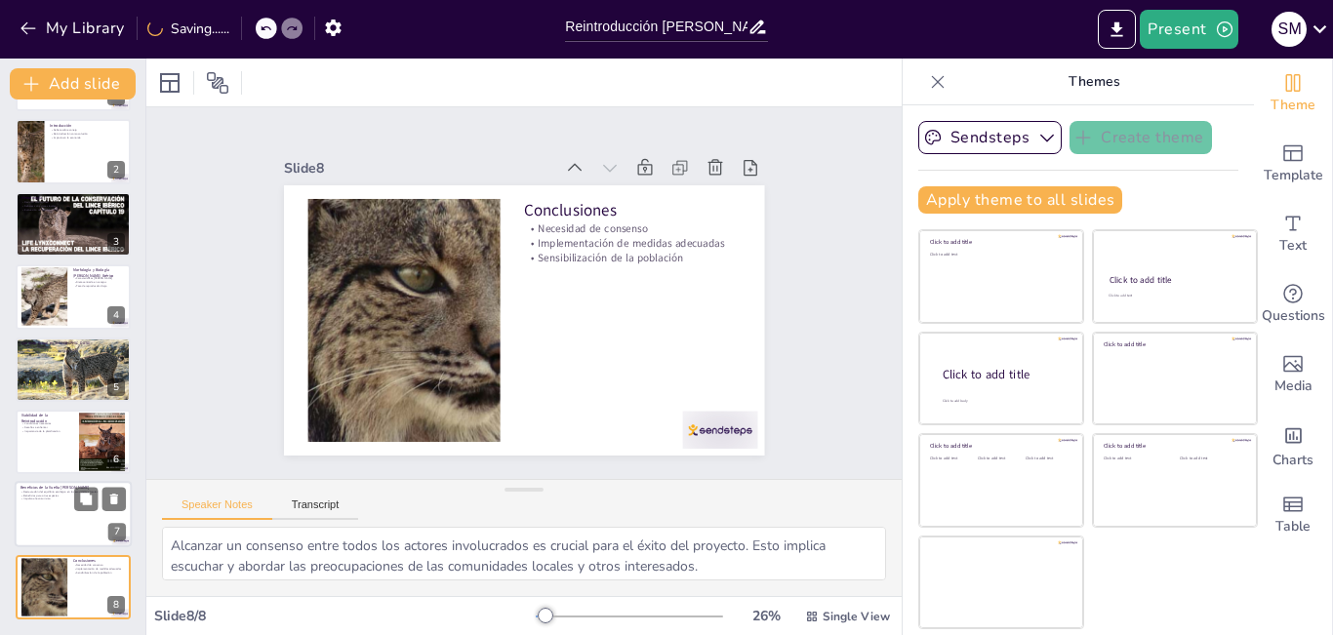
click at [64, 499] on p "Impulso al eco-turismo" at bounding box center [72, 500] width 105 height 4
type textarea "La presencia [PERSON_NAME] ibérico puede ayudar a restaurar el equilibrio ecoló…"
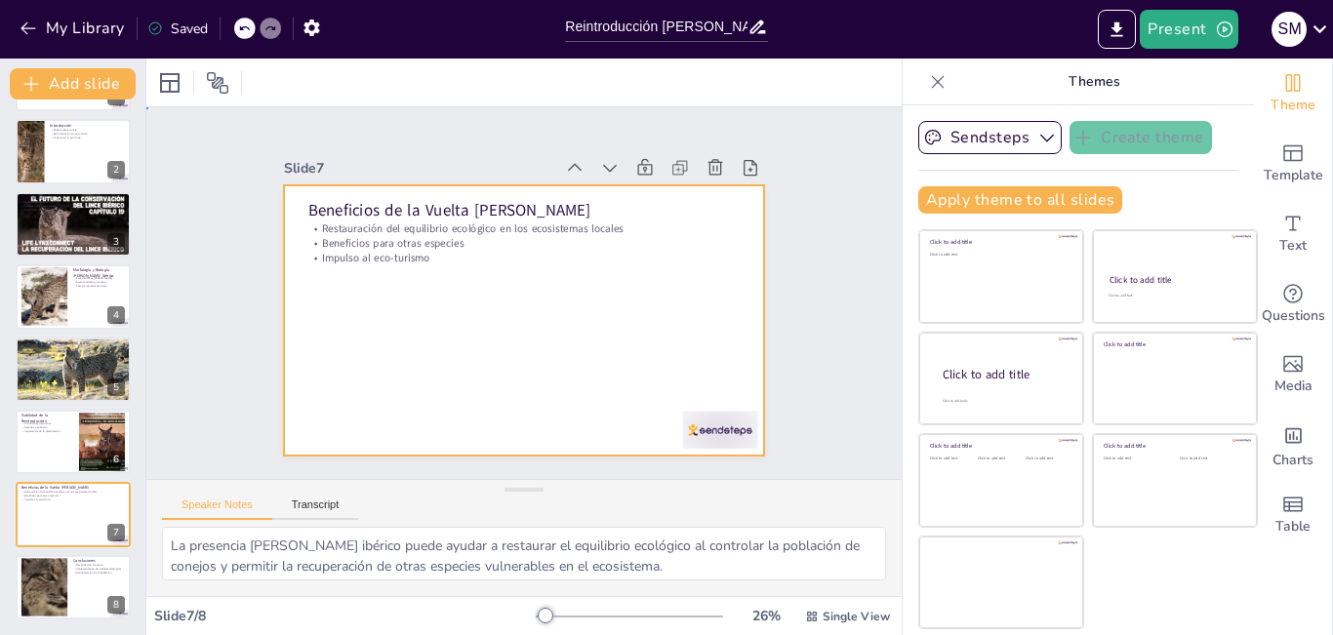
click at [503, 336] on div at bounding box center [513, 318] width 550 height 442
click at [78, 37] on button "My Library" at bounding box center [74, 28] width 118 height 31
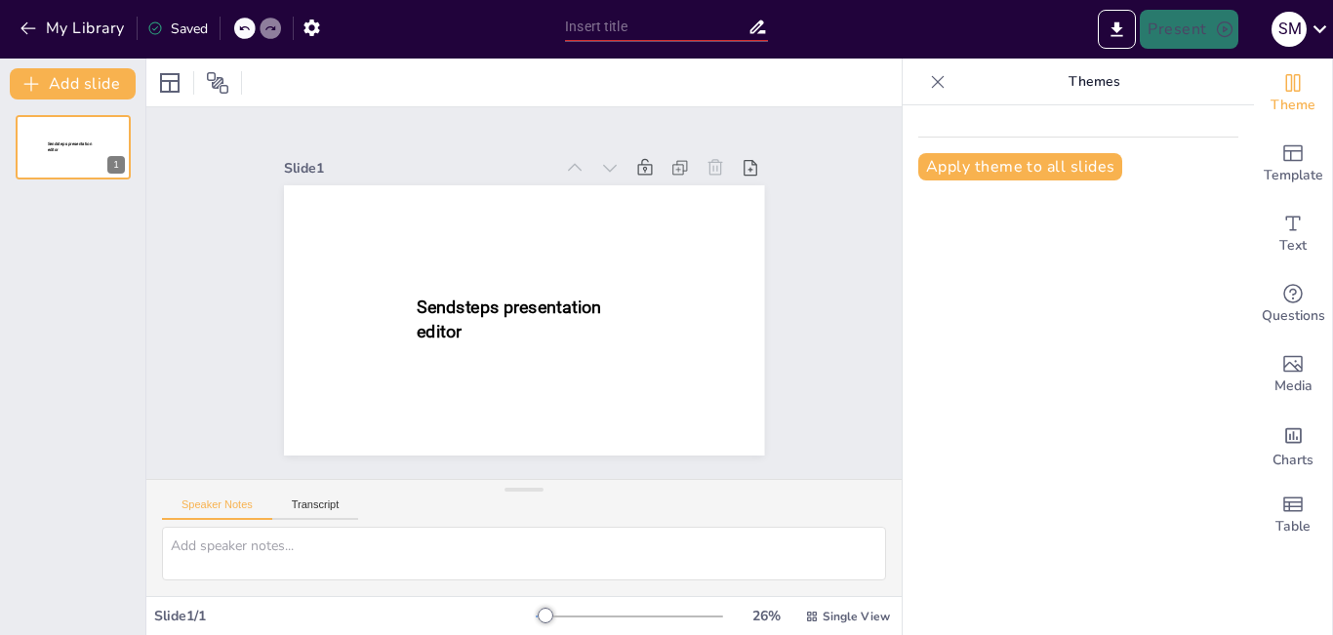
type input "Reintroducción [PERSON_NAME]: Estrategias y Desafíos en [GEOGRAPHIC_DATA]"
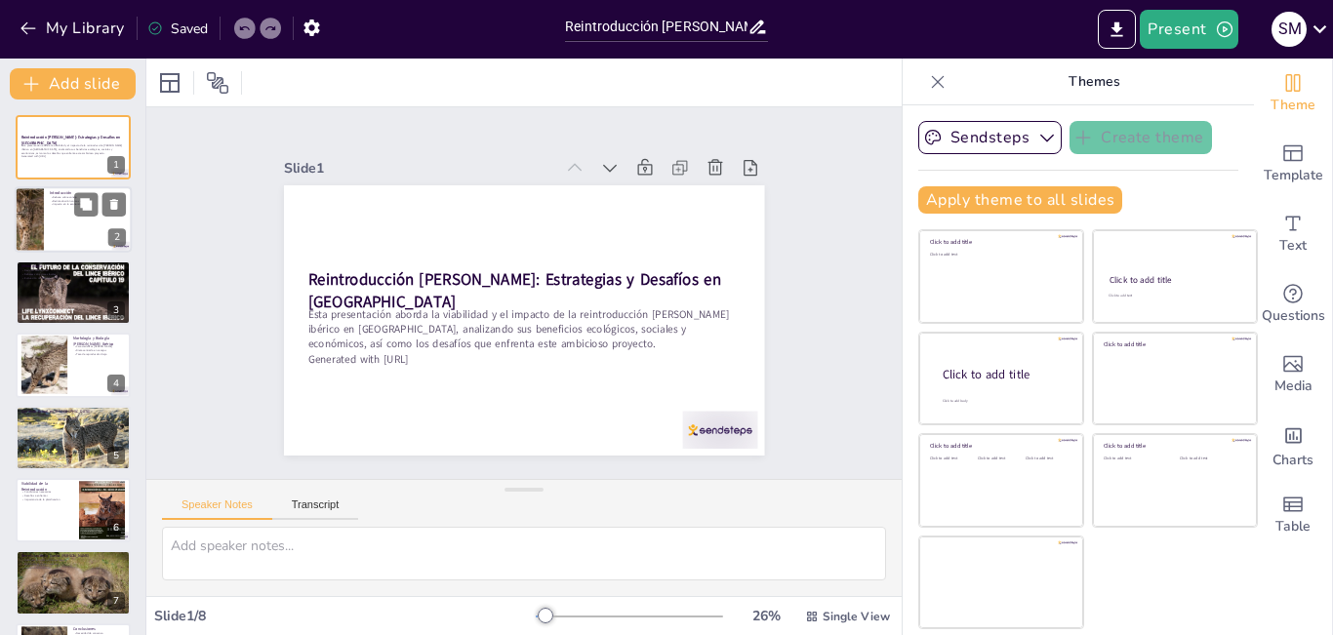
click at [80, 228] on div at bounding box center [73, 220] width 117 height 66
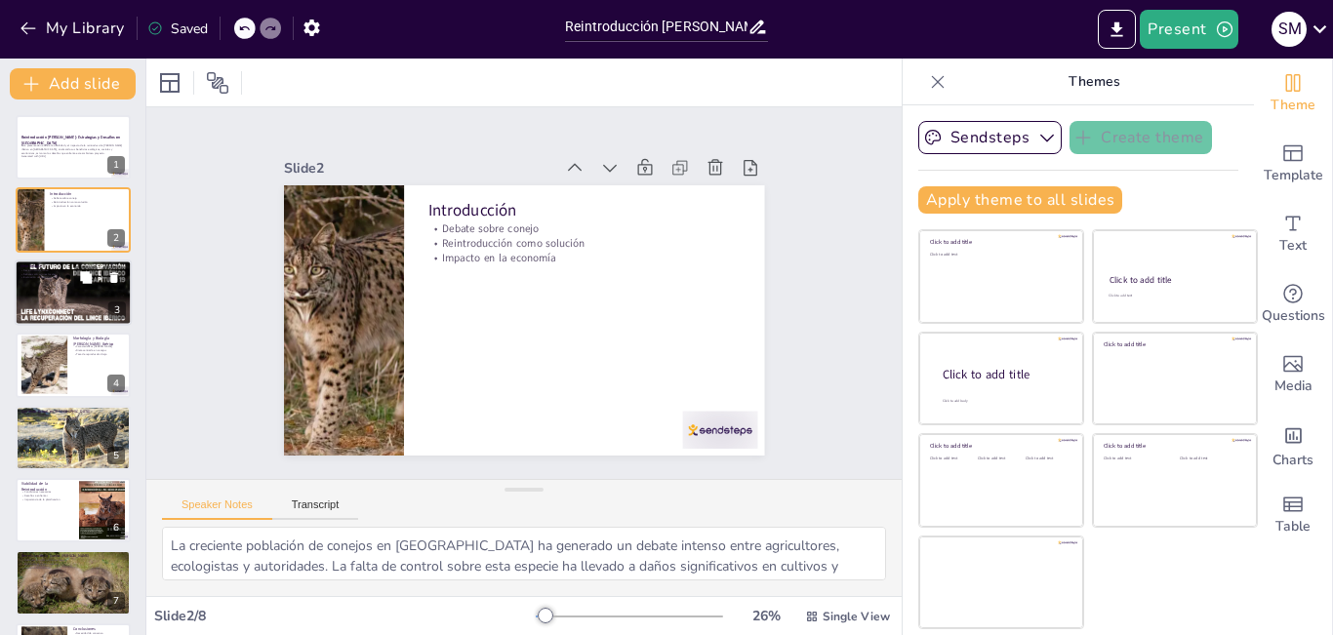
click at [72, 301] on div at bounding box center [73, 293] width 117 height 88
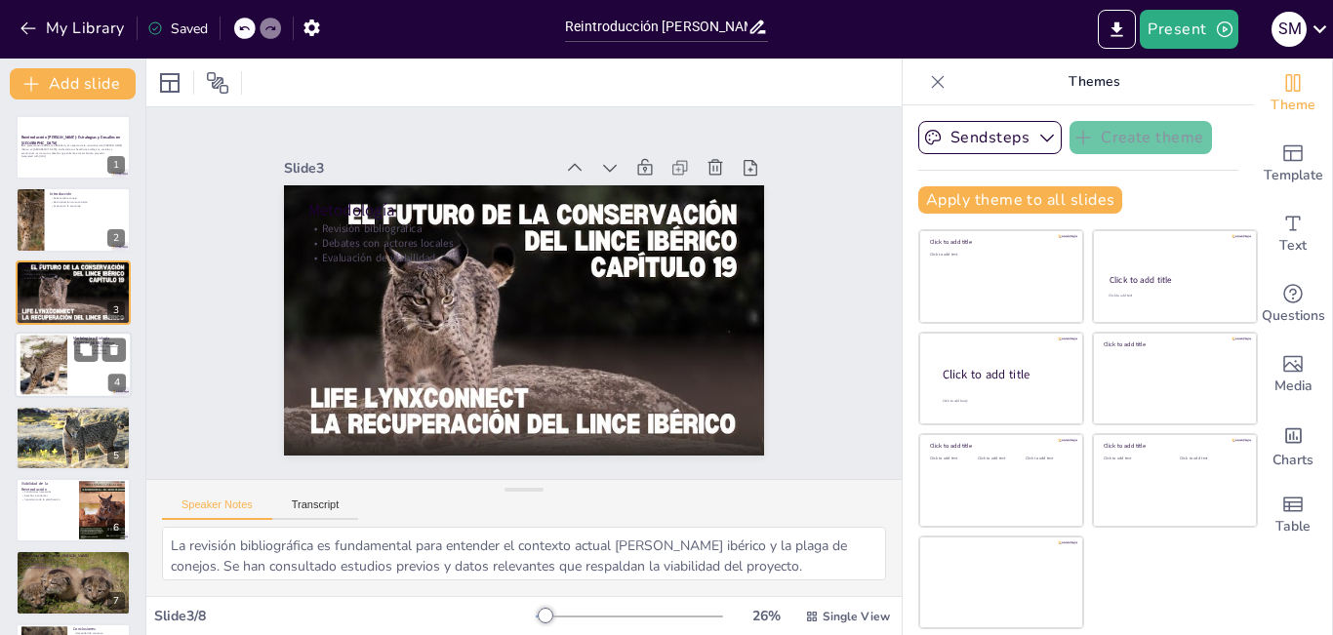
click at [80, 370] on div at bounding box center [73, 365] width 117 height 66
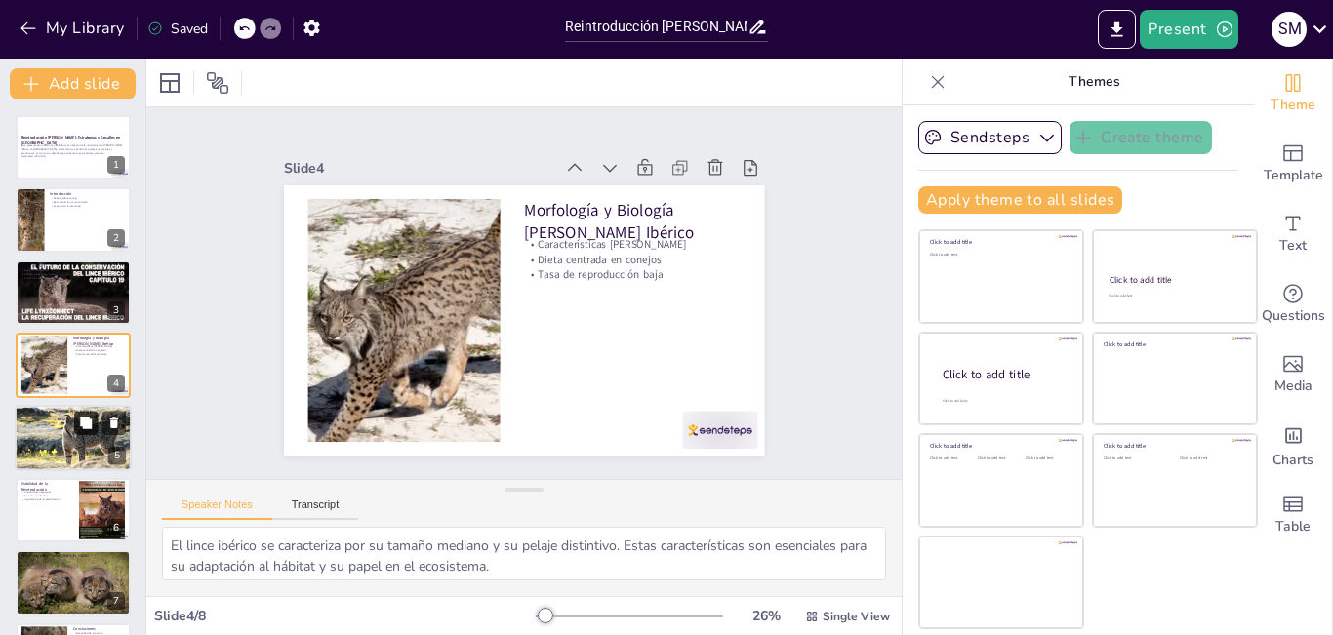
click at [86, 432] on button at bounding box center [85, 422] width 23 height 23
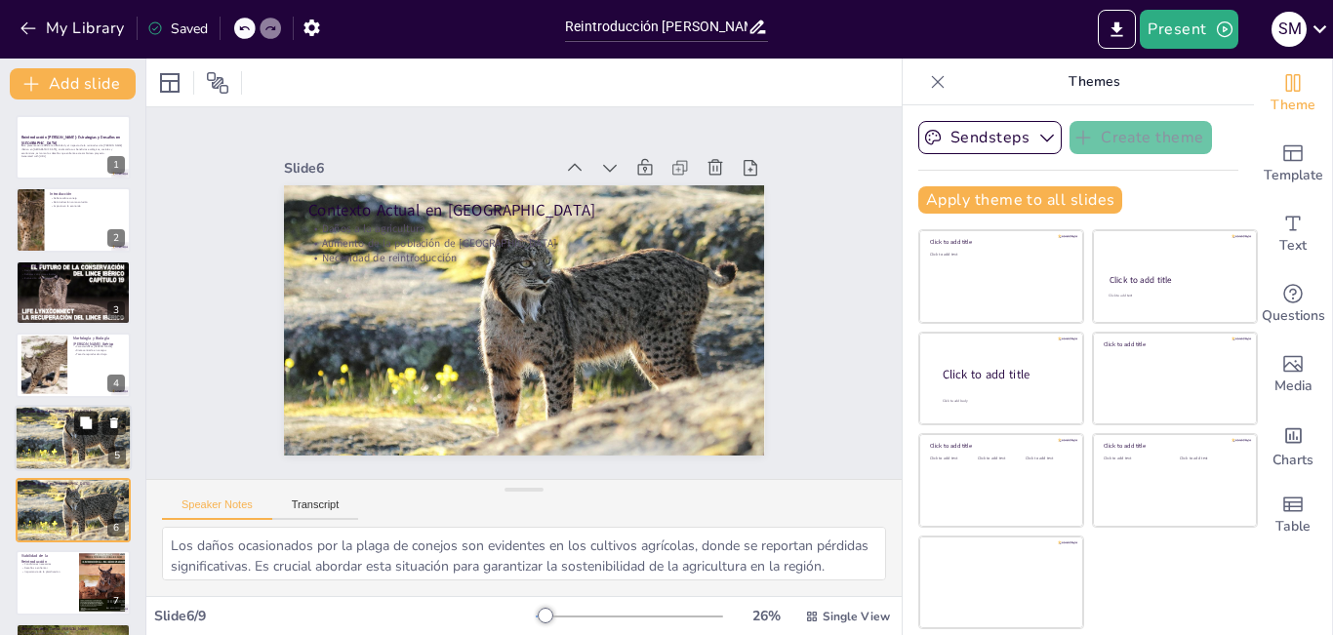
scroll to position [141, 0]
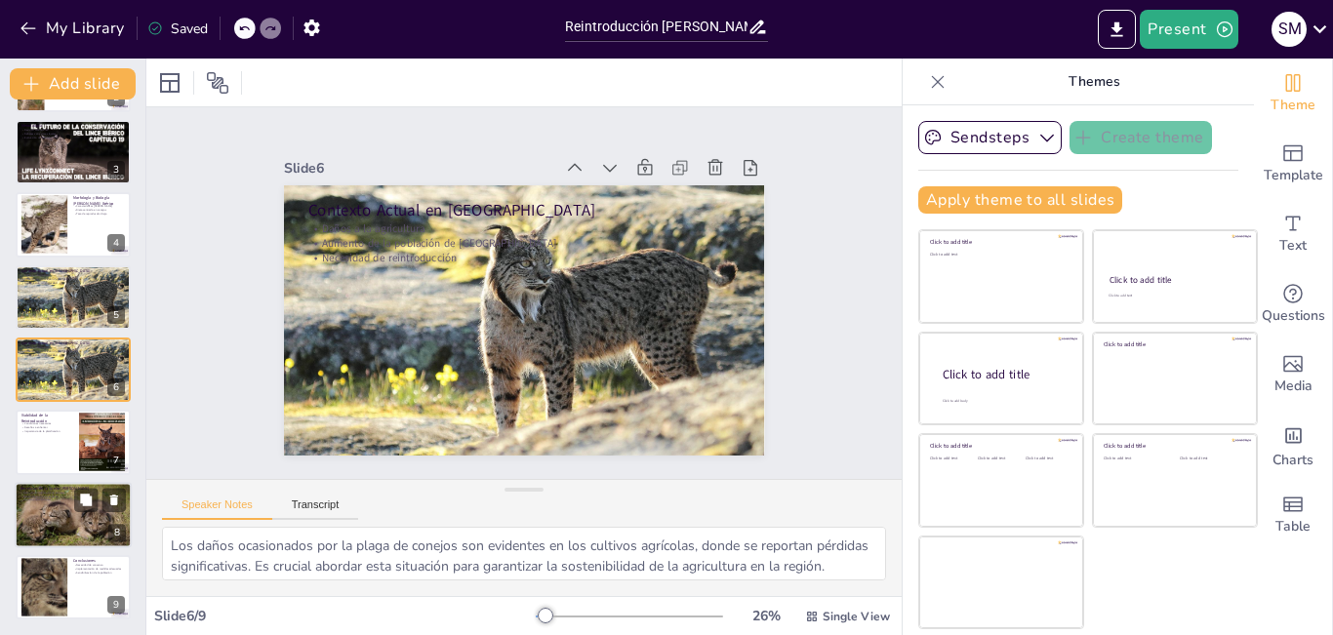
click at [76, 514] on div at bounding box center [73, 515] width 125 height 66
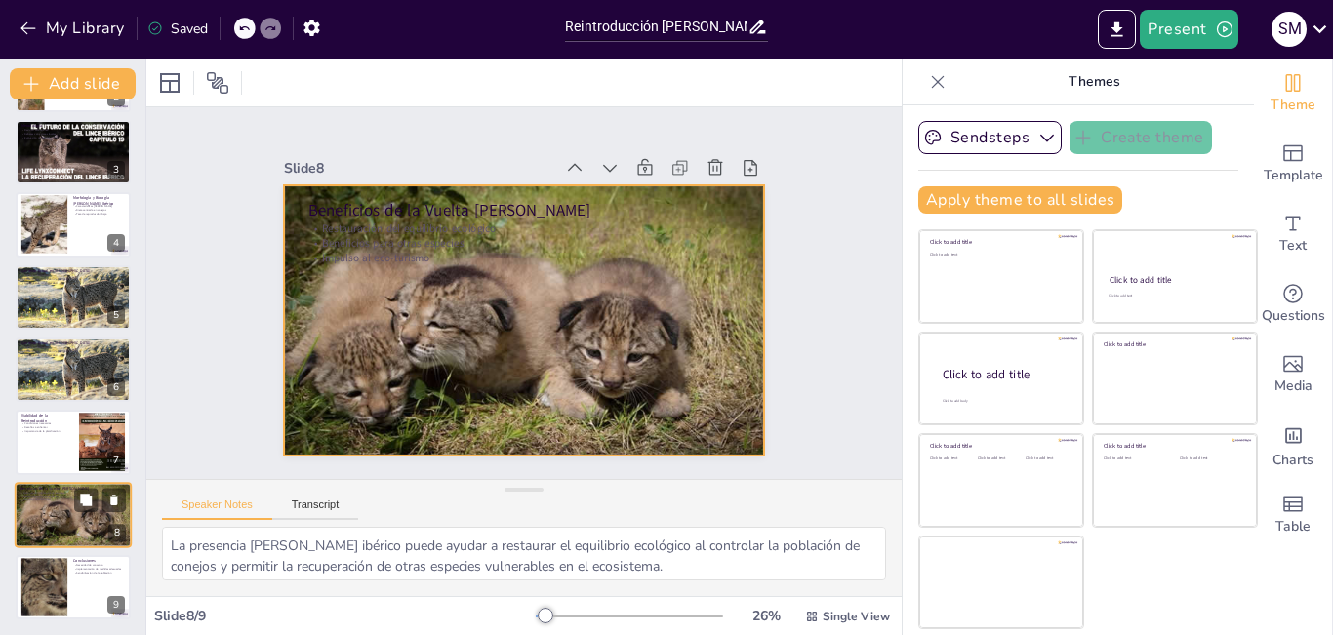
click at [44, 520] on div at bounding box center [73, 515] width 125 height 66
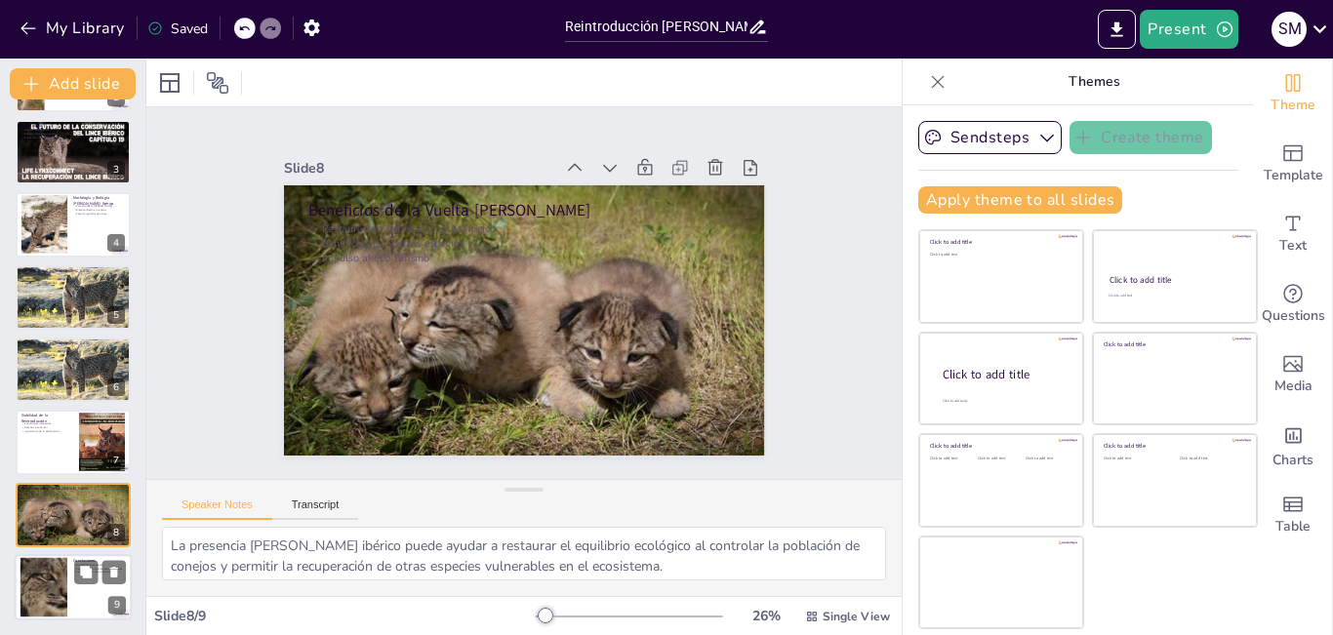
click at [58, 577] on div at bounding box center [43, 588] width 93 height 60
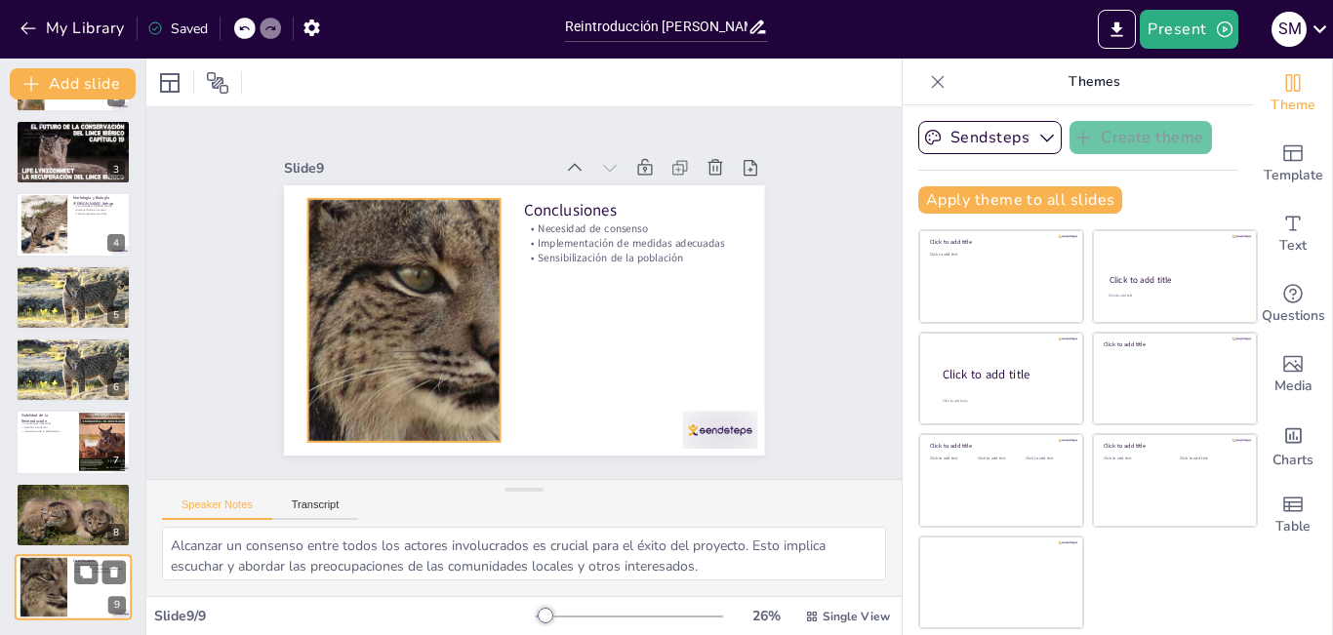
click at [59, 582] on div at bounding box center [43, 588] width 93 height 60
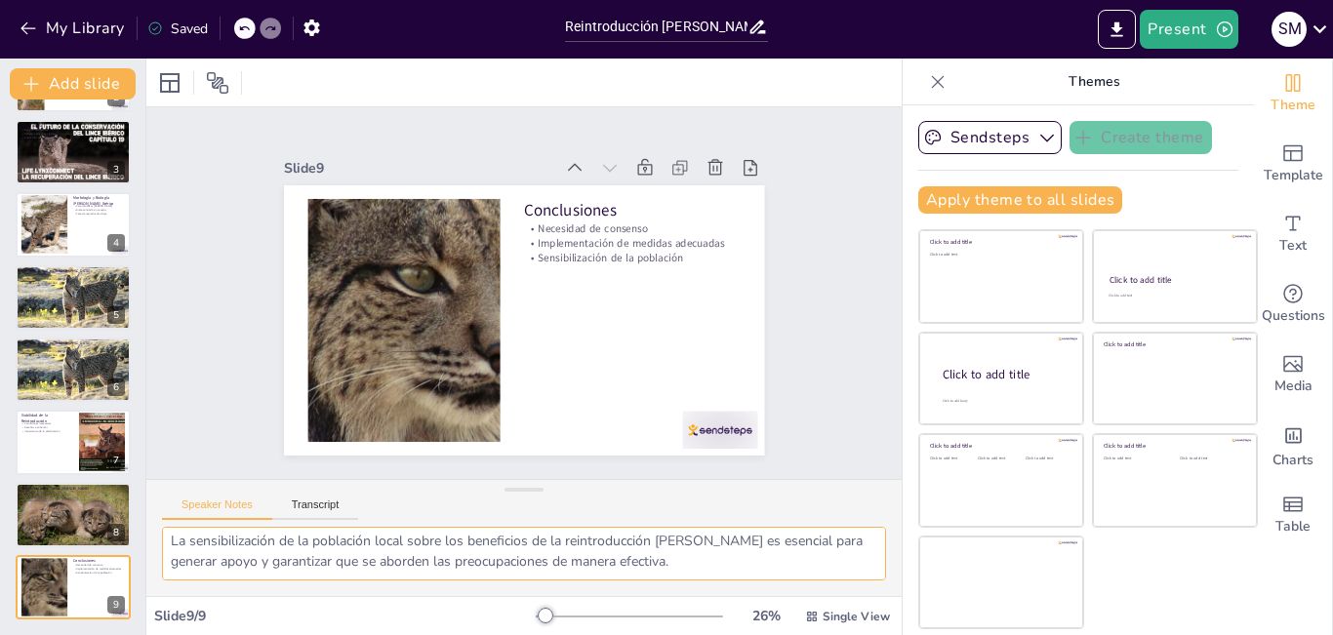
scroll to position [128, 0]
click at [84, 152] on div at bounding box center [73, 152] width 117 height 88
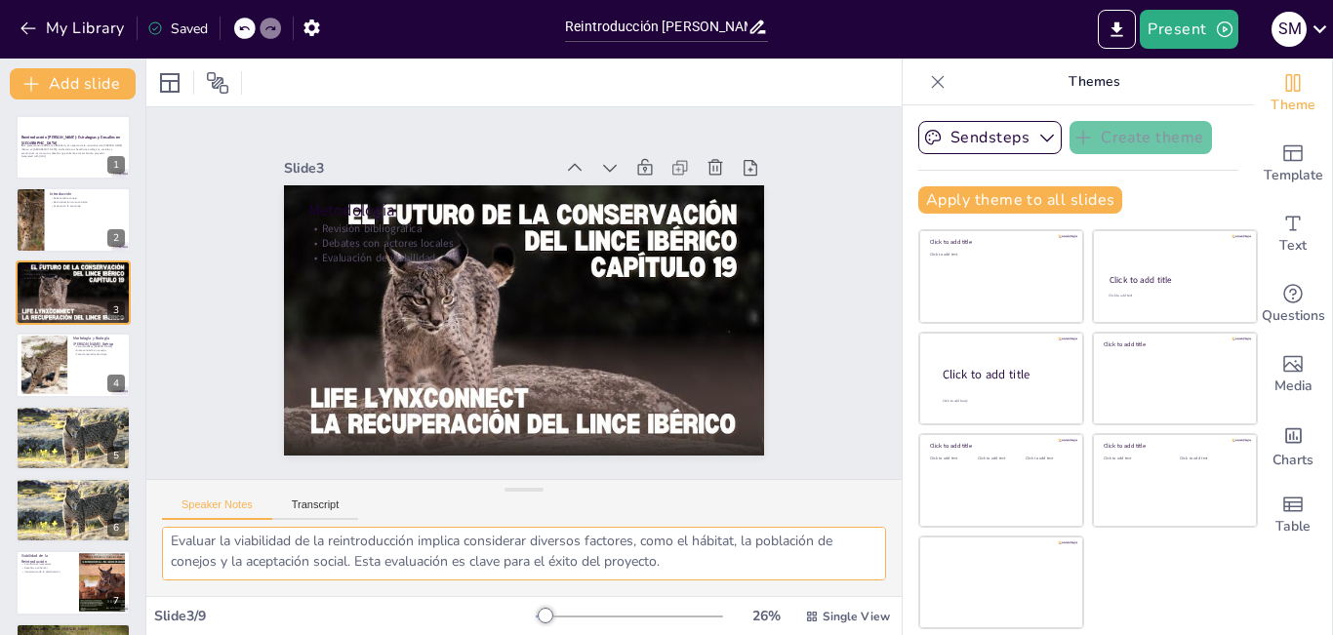
scroll to position [151, 0]
click at [79, 200] on icon at bounding box center [86, 205] width 14 height 14
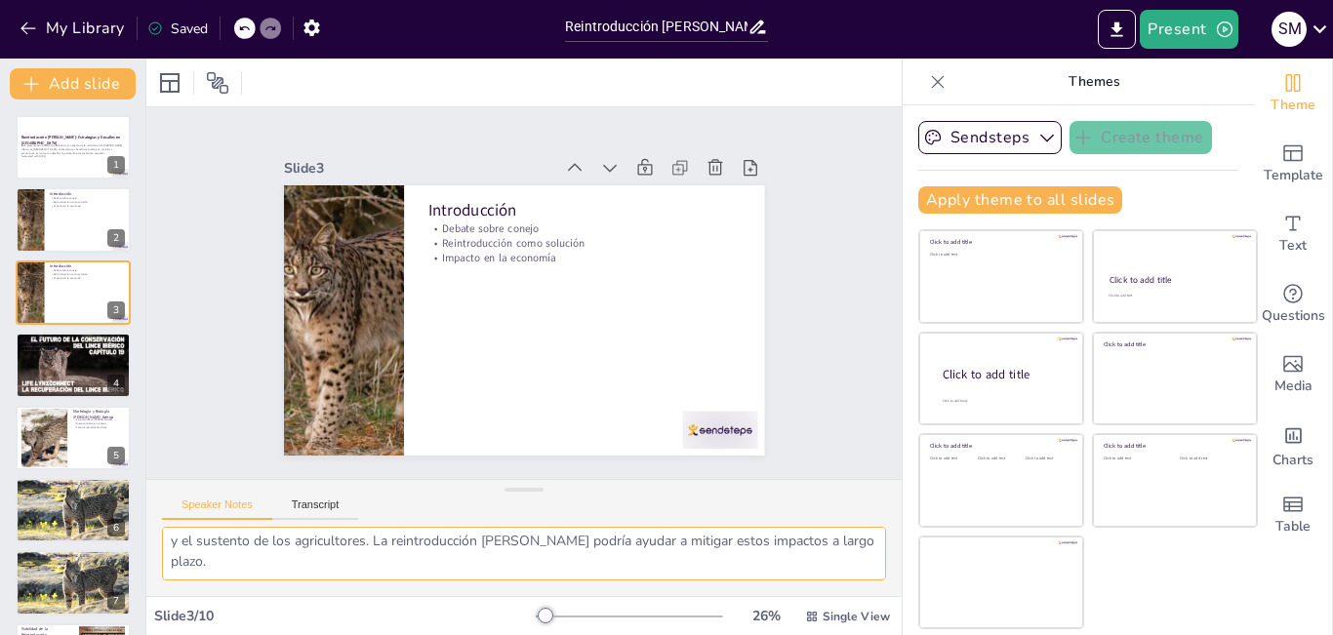
scroll to position [175, 0]
click at [88, 354] on icon at bounding box center [86, 350] width 12 height 12
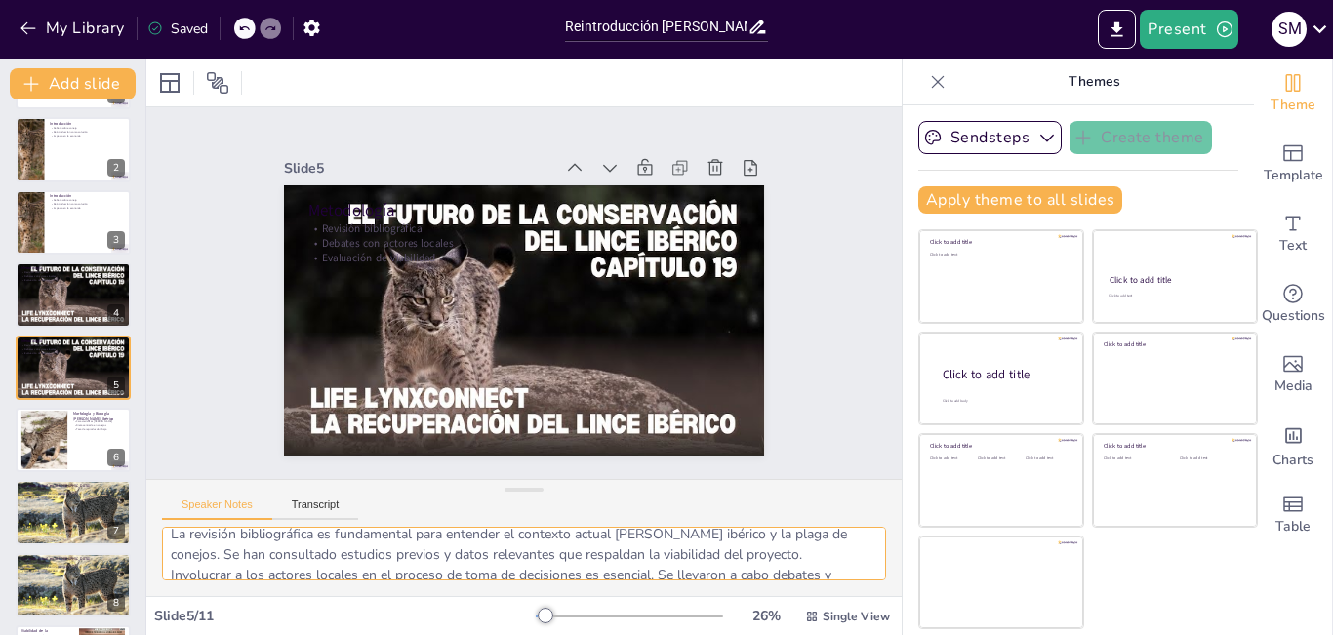
scroll to position [0, 0]
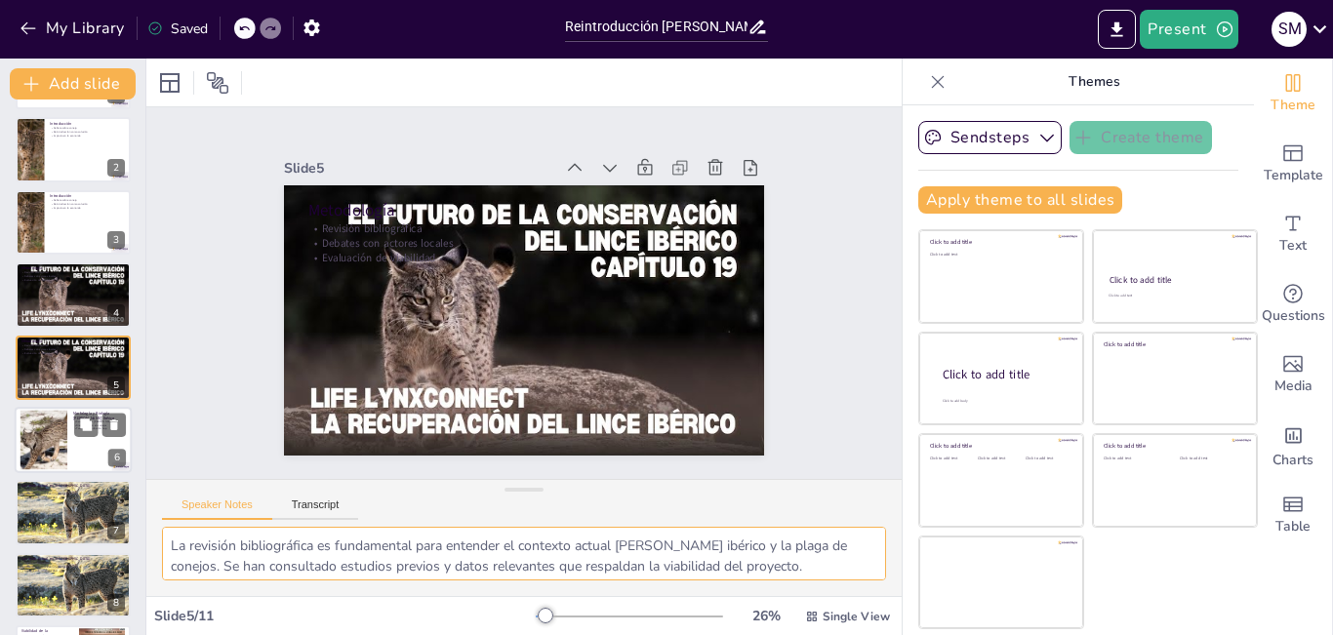
click at [68, 436] on div at bounding box center [73, 440] width 117 height 66
type textarea "El lince ibérico se caracteriza por su tamaño mediano y su pelaje distintivo. E…"
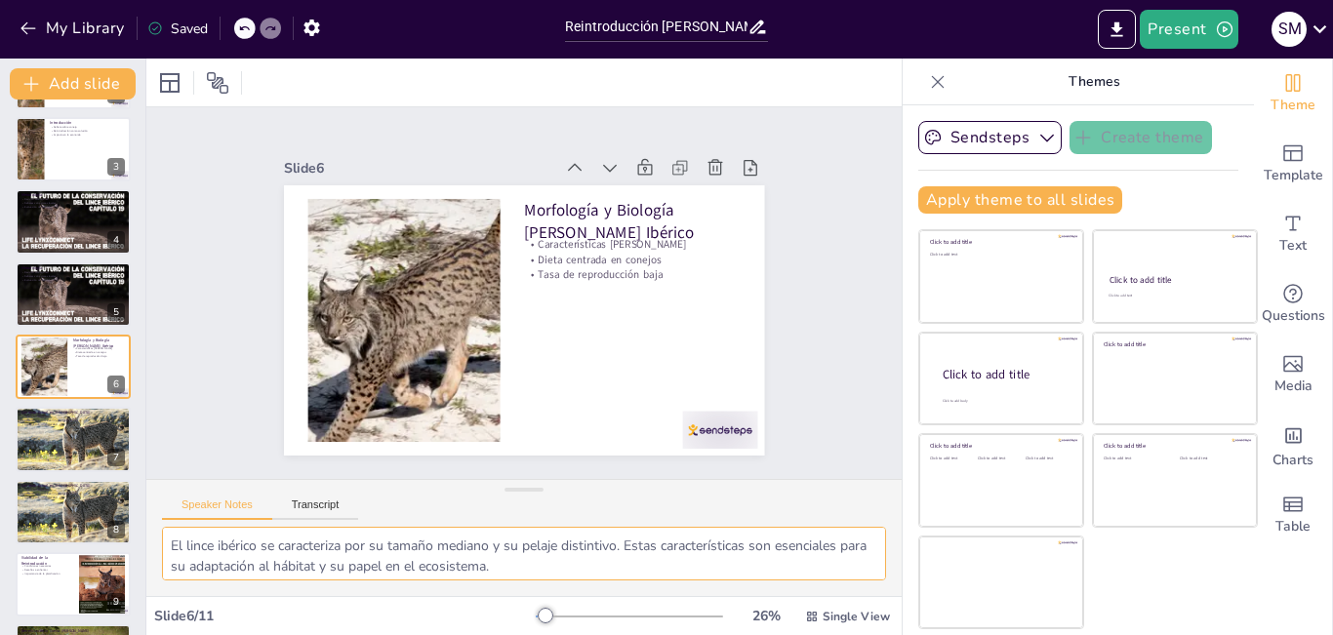
click at [871, 569] on textarea "El lince ibérico se caracteriza por su tamaño mediano y su pelaje distintivo. E…" at bounding box center [524, 554] width 724 height 54
